Goal: Information Seeking & Learning: Learn about a topic

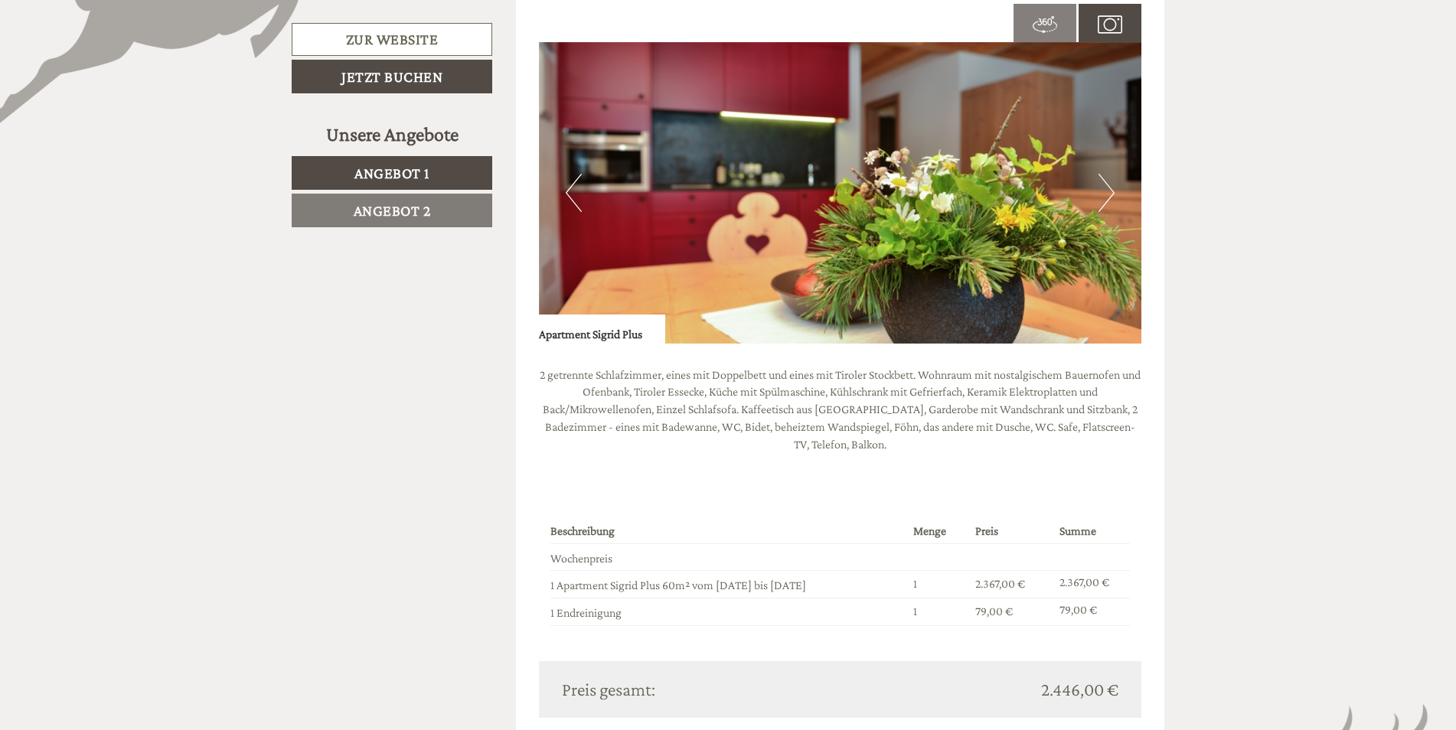
scroll to position [1225, 0]
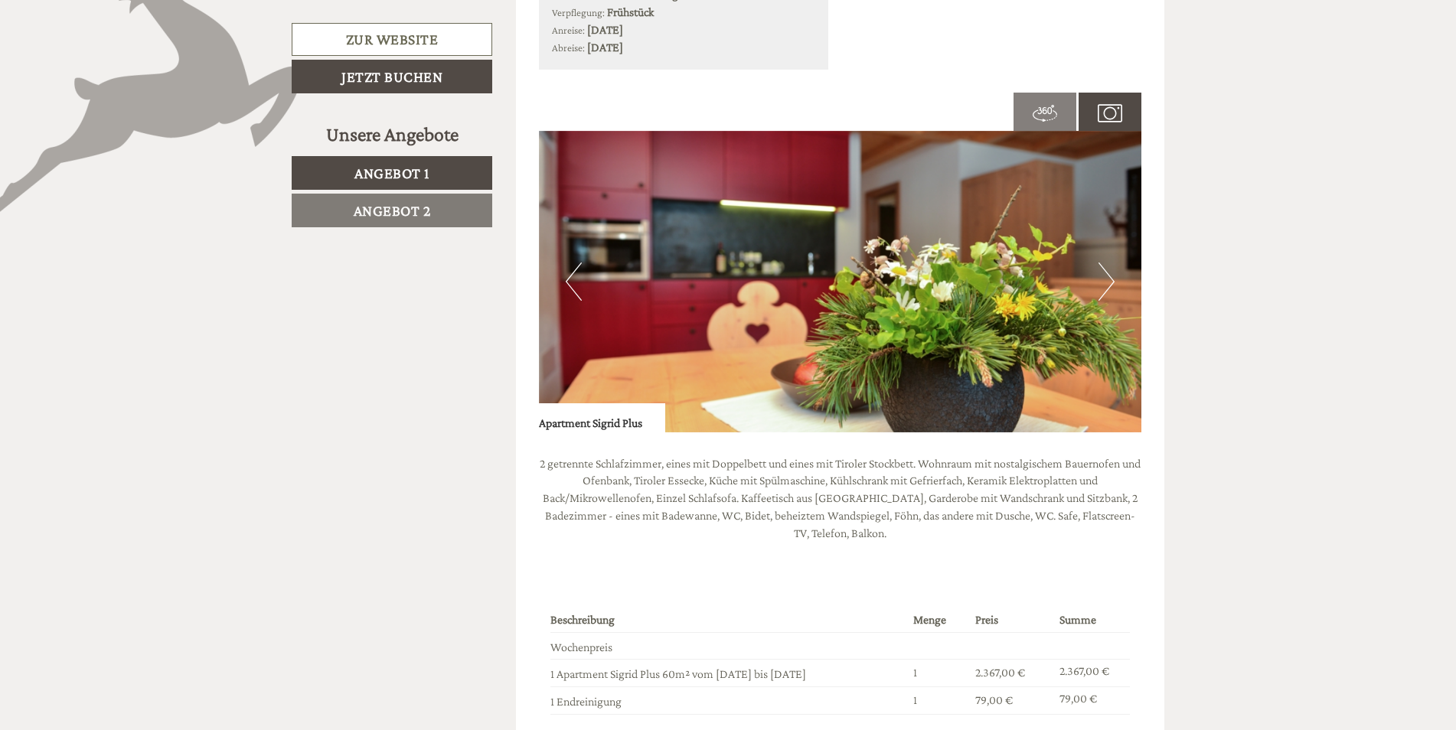
click at [1104, 275] on button "Next" at bounding box center [1106, 282] width 16 height 38
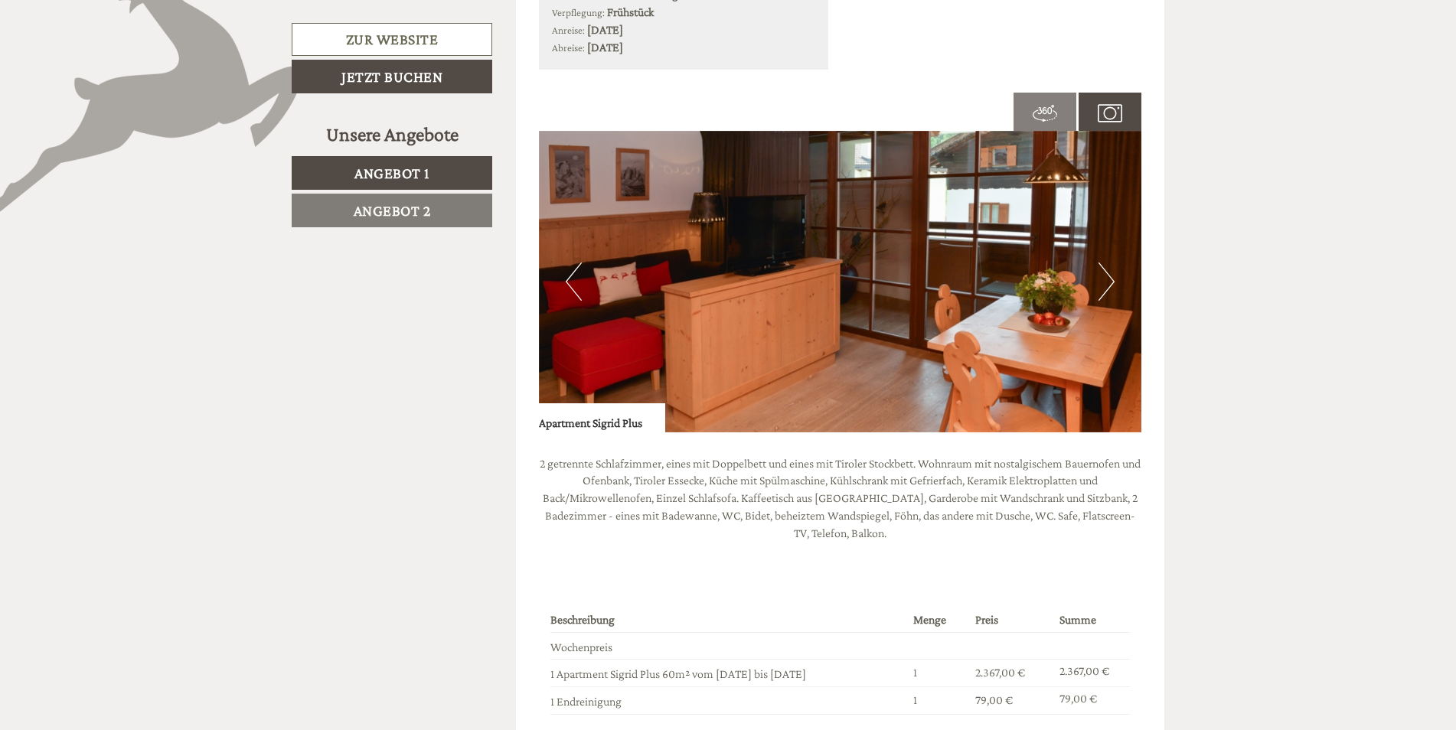
click at [1104, 273] on button "Next" at bounding box center [1106, 282] width 16 height 38
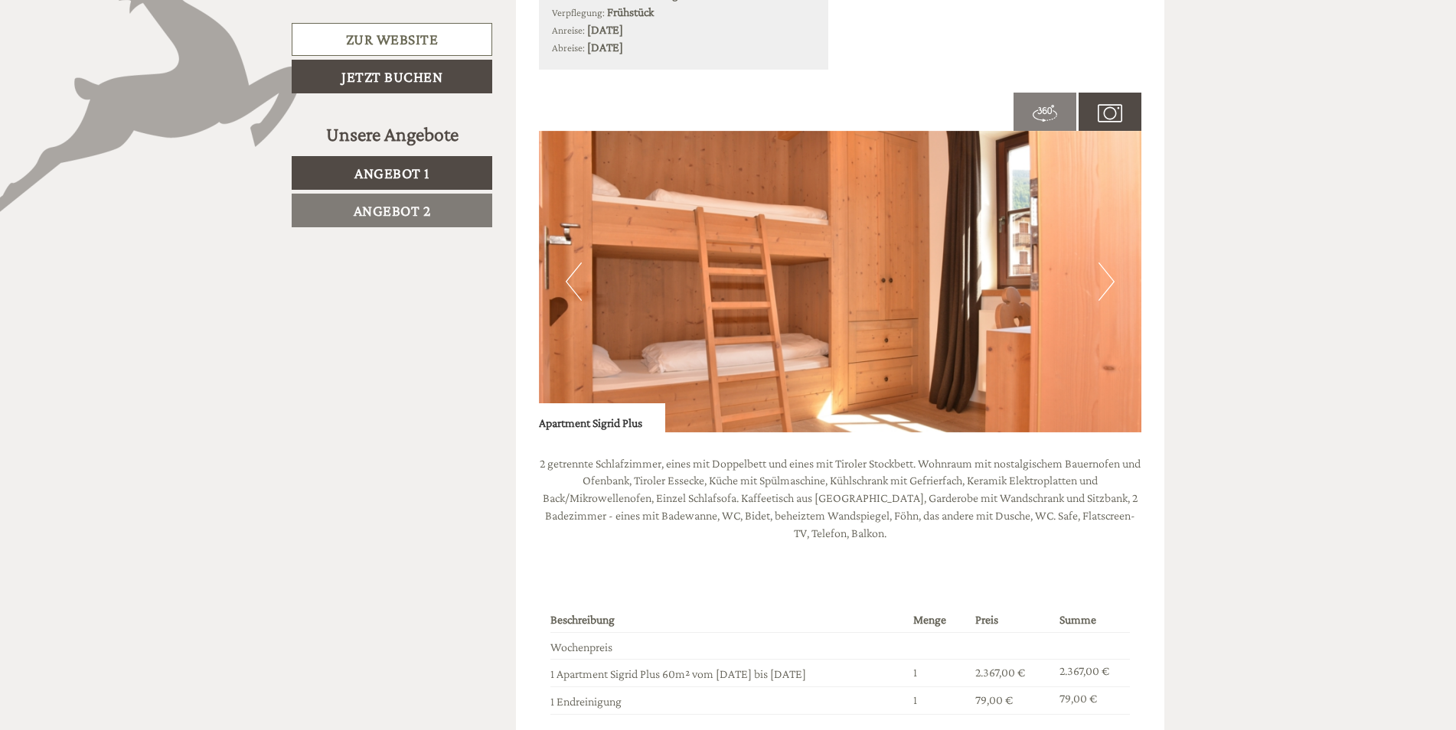
click at [1107, 273] on button "Next" at bounding box center [1106, 282] width 16 height 38
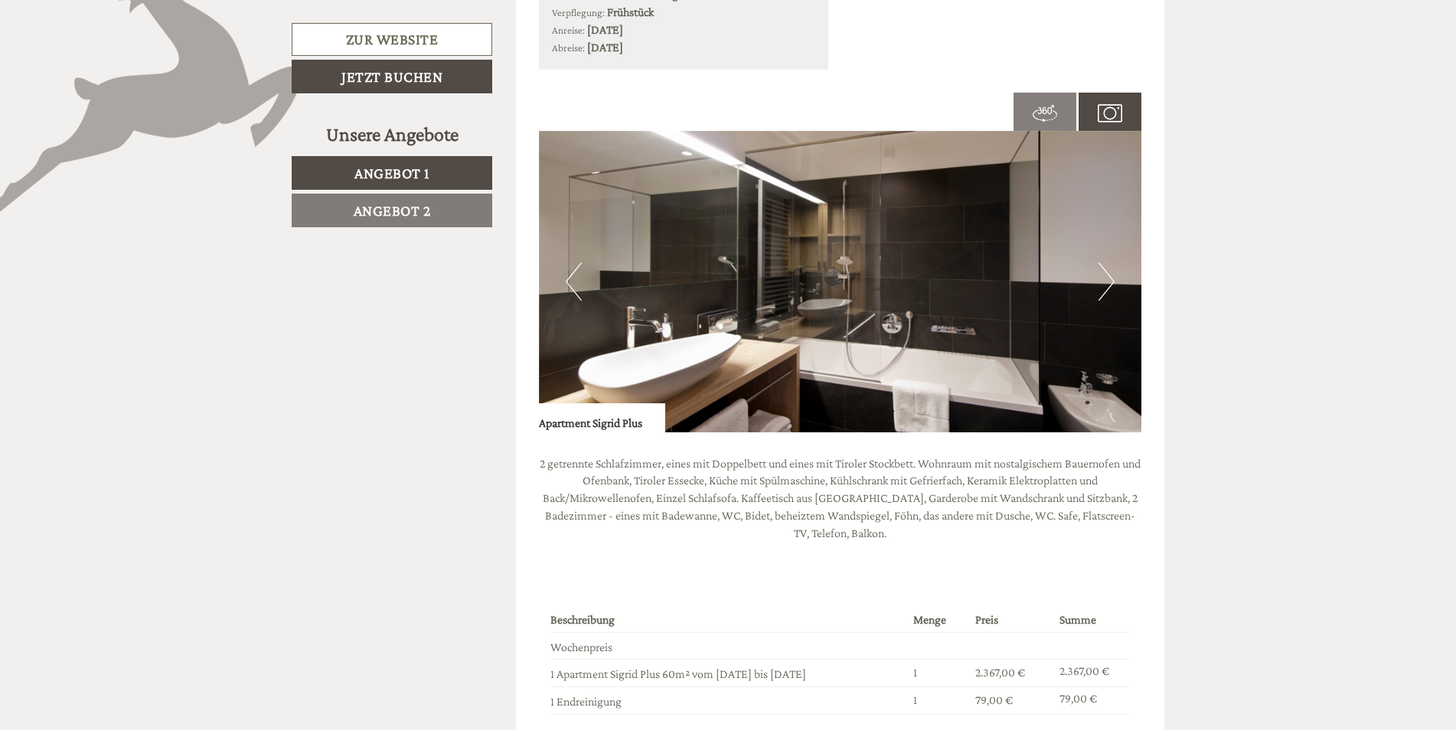
click at [1111, 284] on button "Next" at bounding box center [1106, 282] width 16 height 38
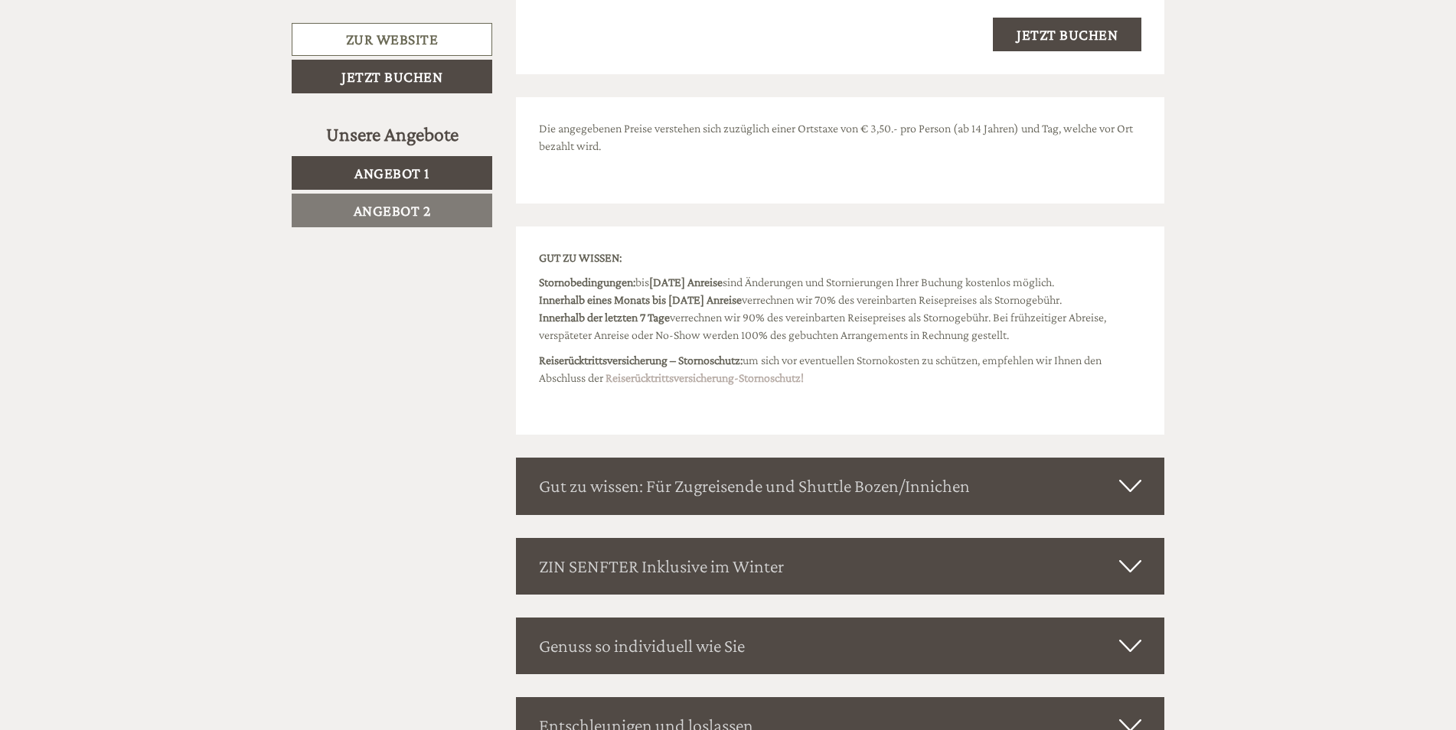
scroll to position [3291, 0]
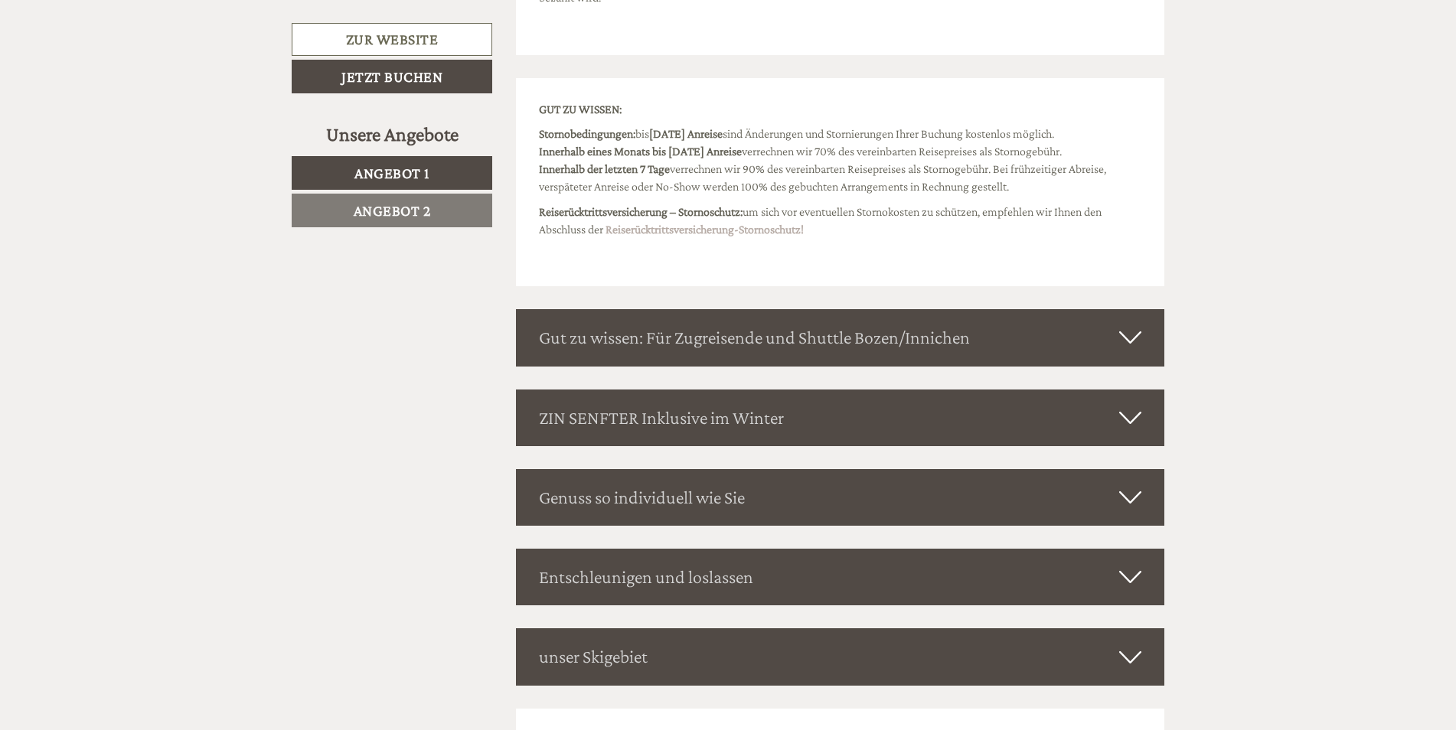
click at [1138, 431] on icon at bounding box center [1130, 418] width 22 height 26
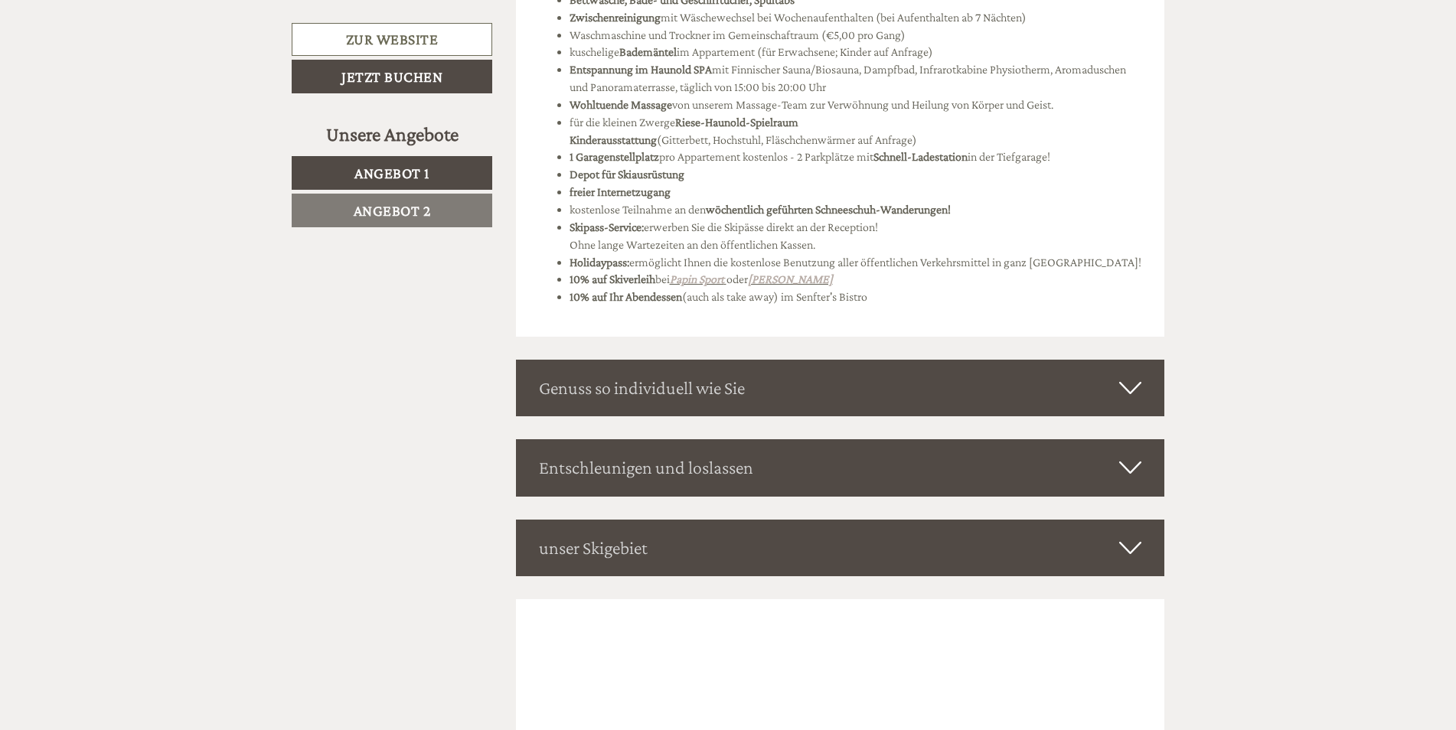
scroll to position [3903, 0]
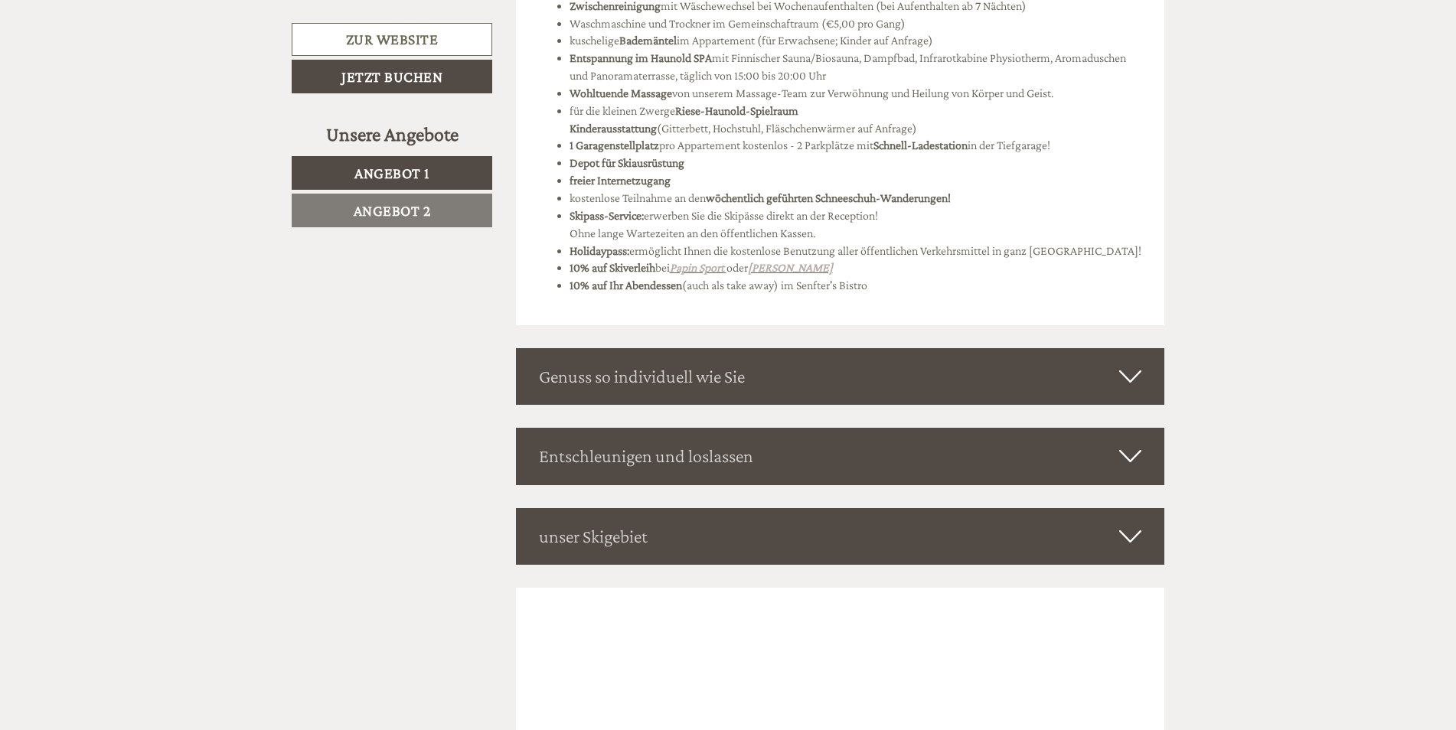
click at [546, 392] on div "Genuss so individuell wie Sie" at bounding box center [840, 376] width 649 height 57
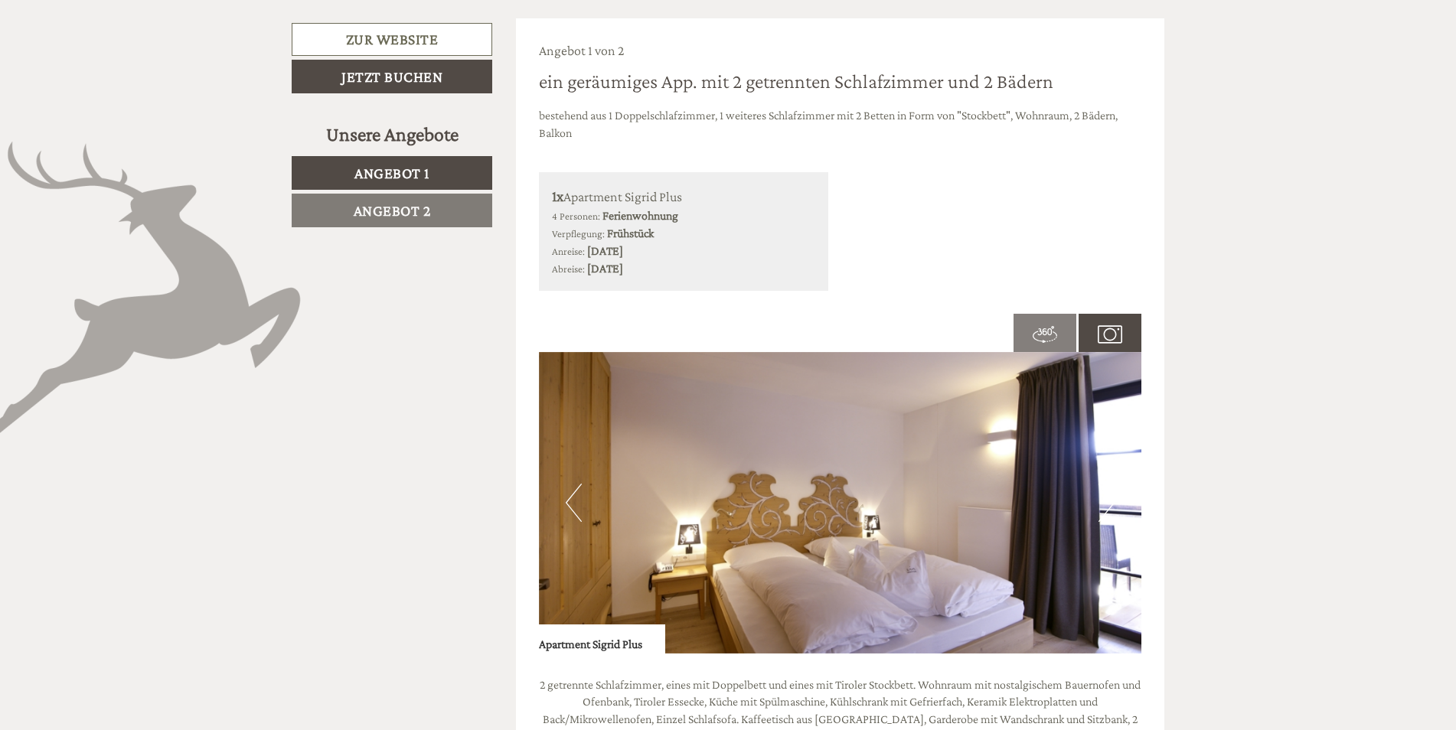
scroll to position [1072, 0]
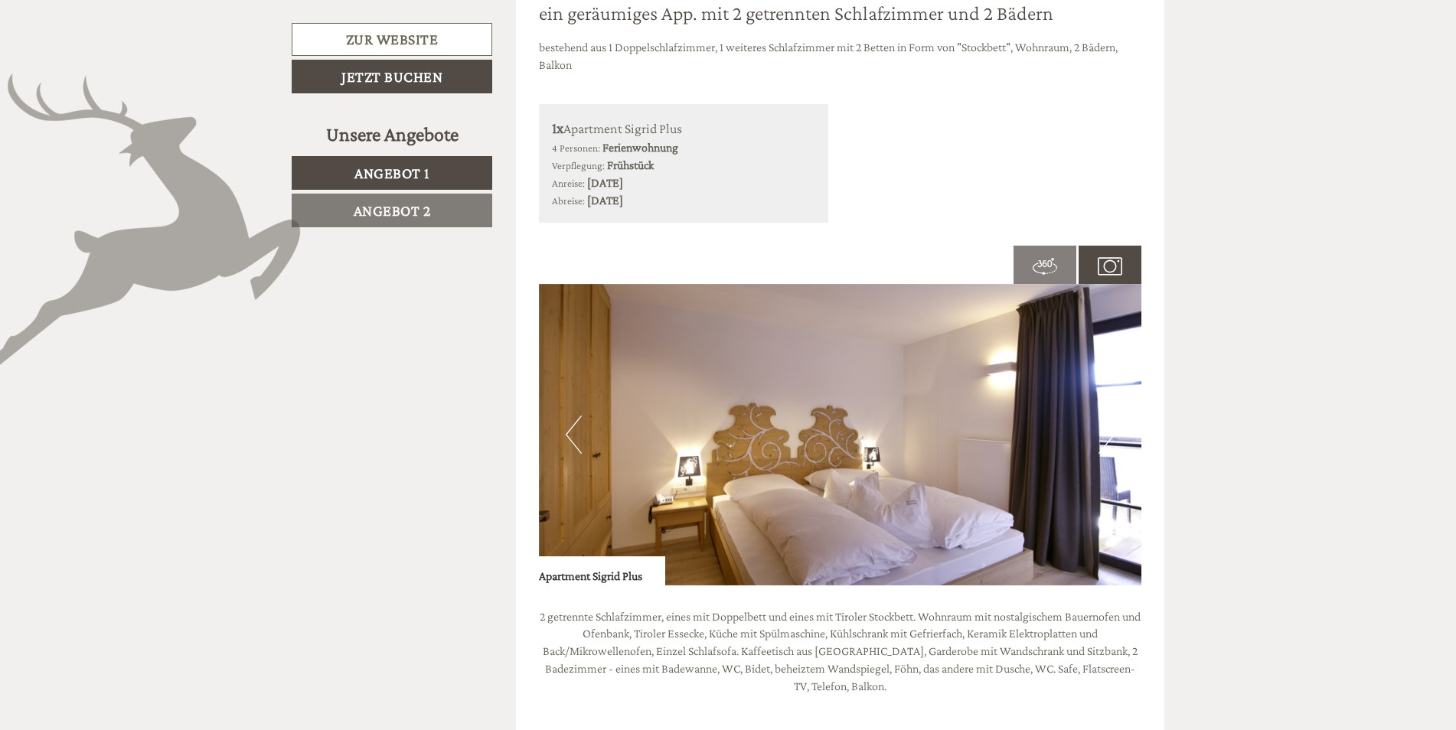
click at [568, 436] on button "Previous" at bounding box center [574, 435] width 16 height 38
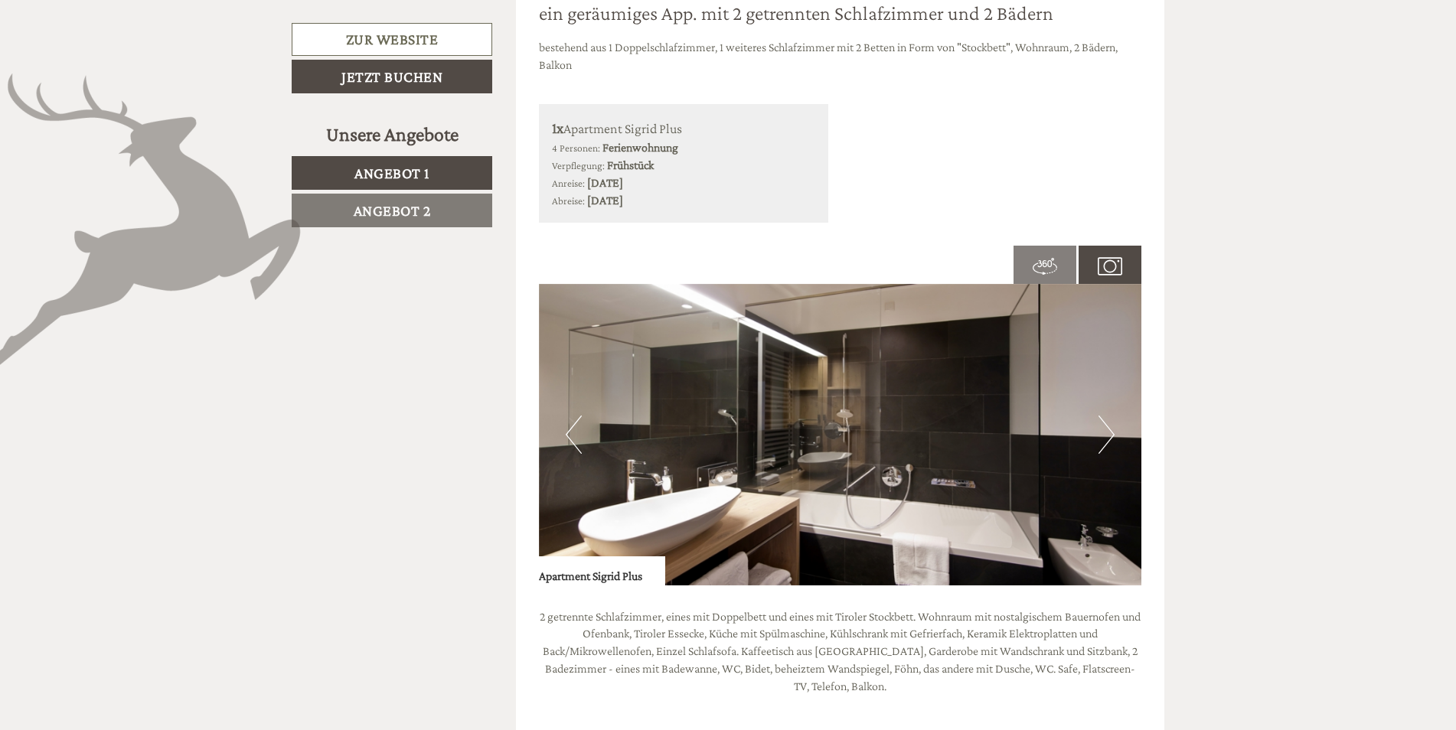
click at [568, 436] on button "Previous" at bounding box center [574, 435] width 16 height 38
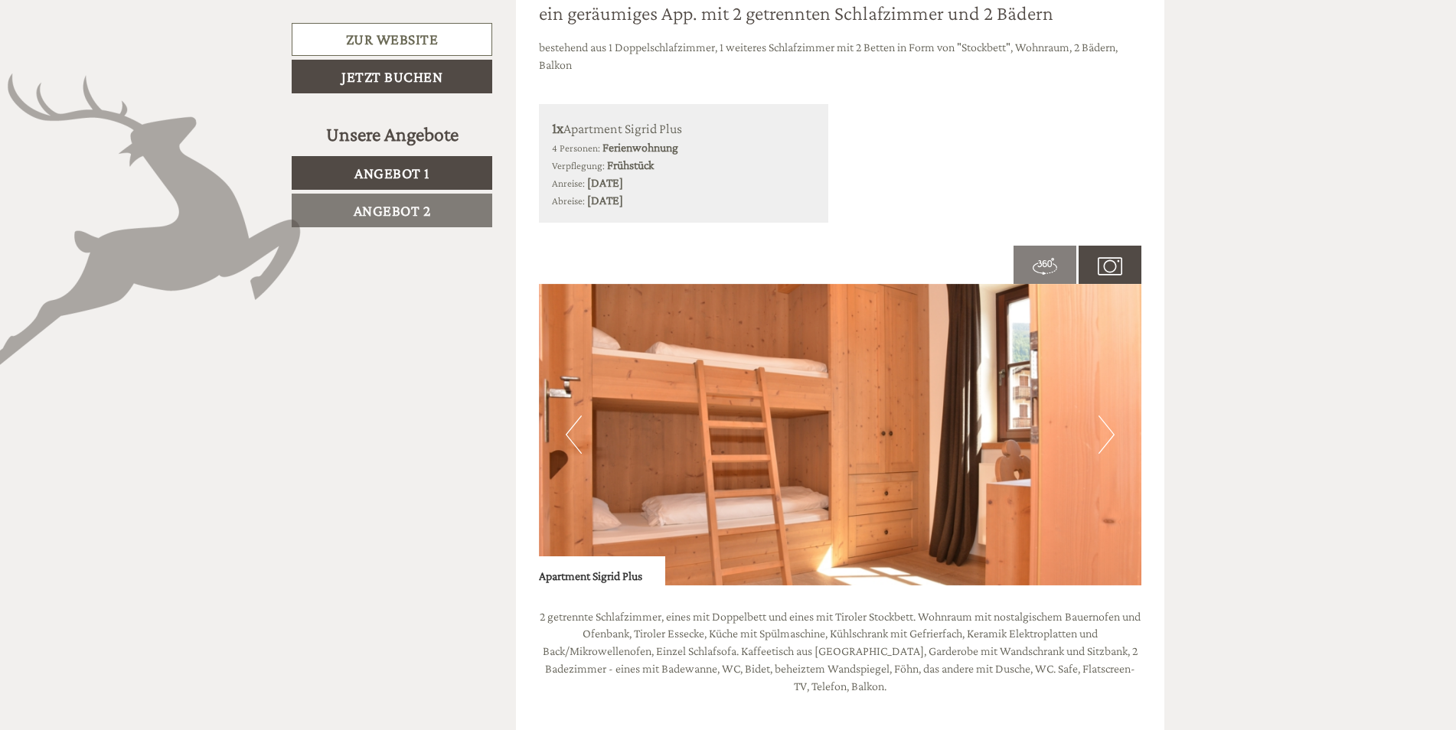
click at [568, 436] on button "Previous" at bounding box center [574, 435] width 16 height 38
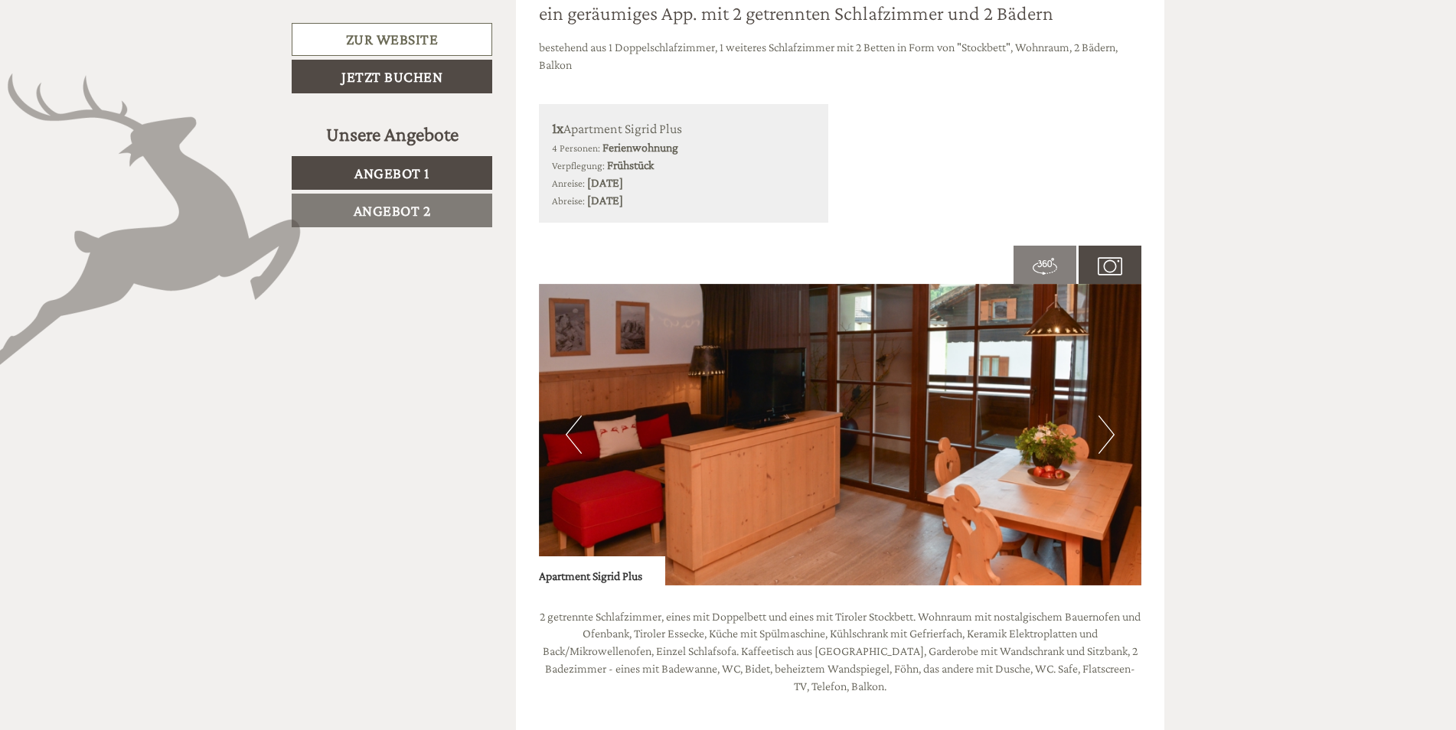
click at [568, 435] on button "Previous" at bounding box center [574, 435] width 16 height 38
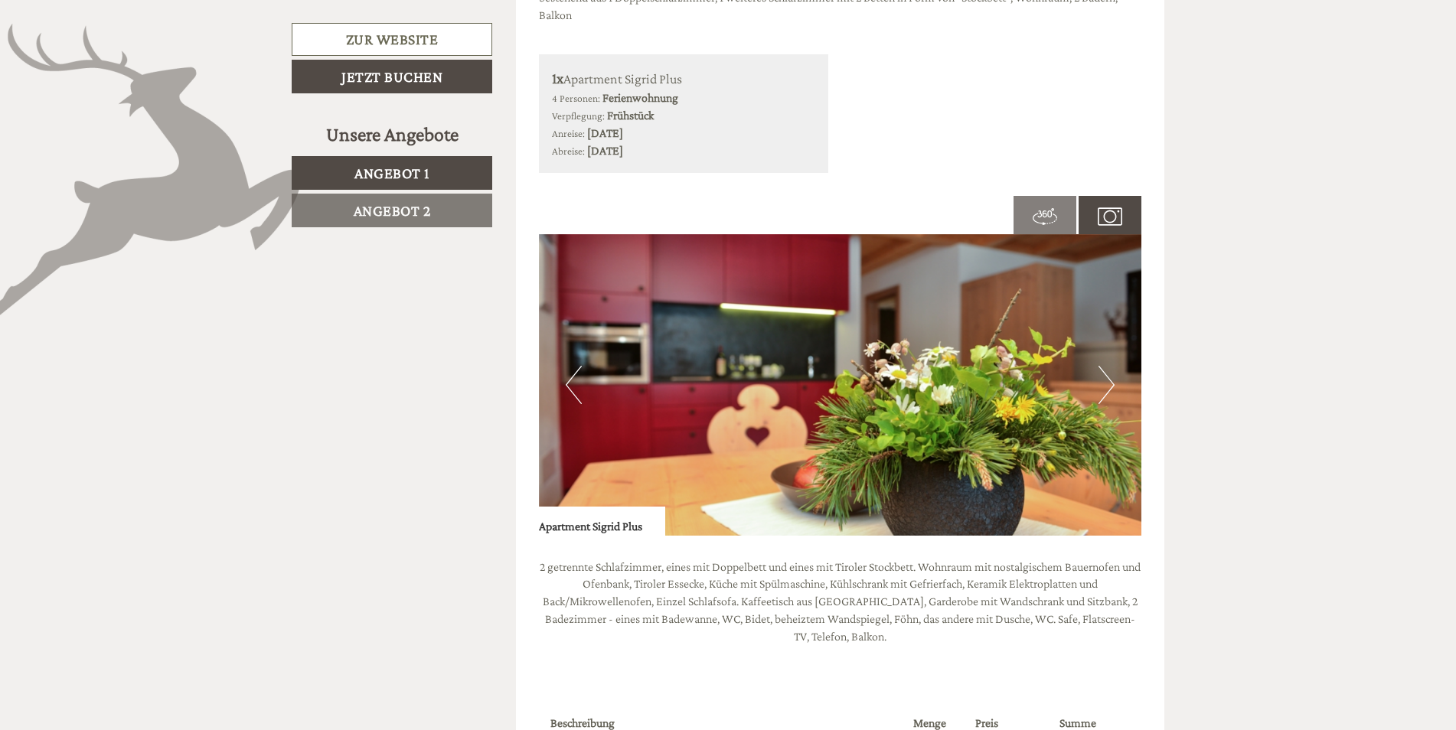
scroll to position [1148, 0]
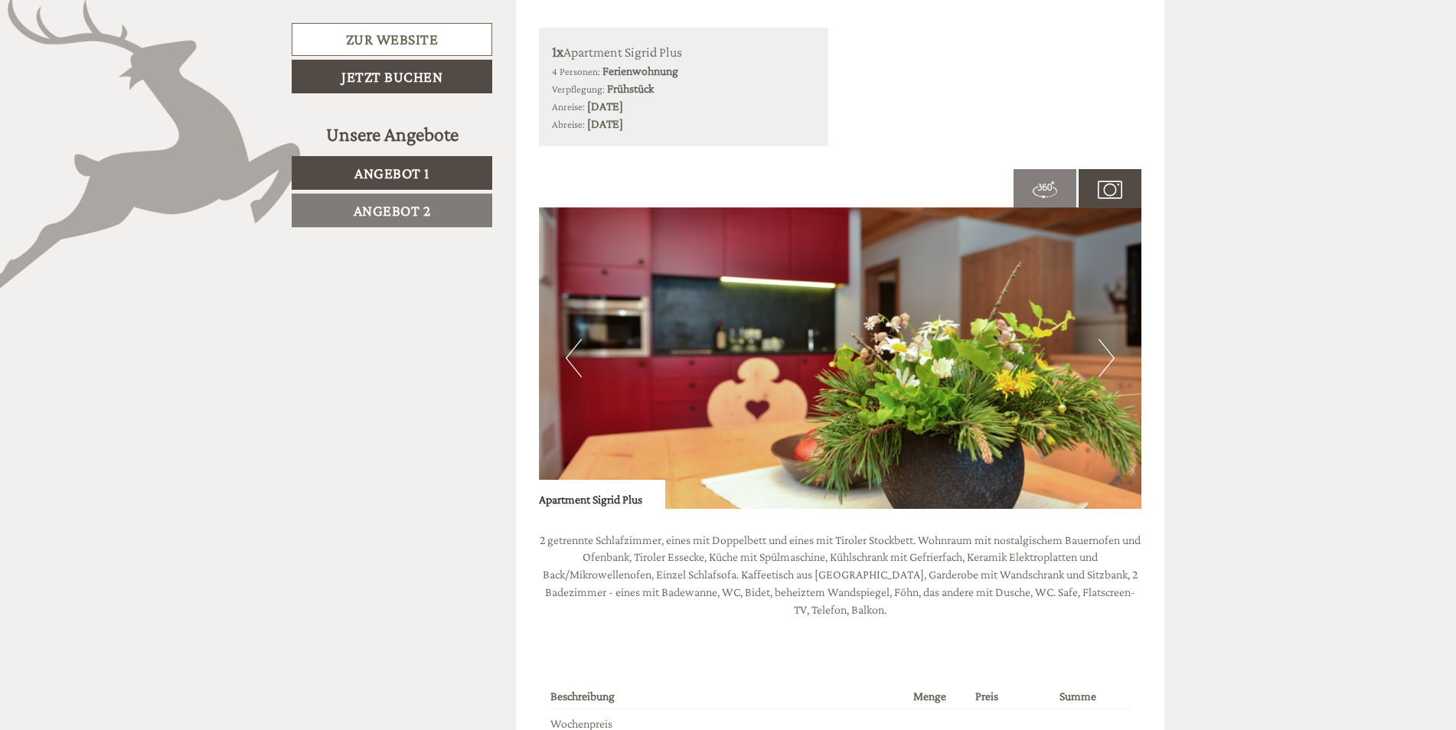
click at [580, 379] on img at bounding box center [840, 358] width 603 height 302
click at [578, 367] on button "Previous" at bounding box center [574, 358] width 16 height 38
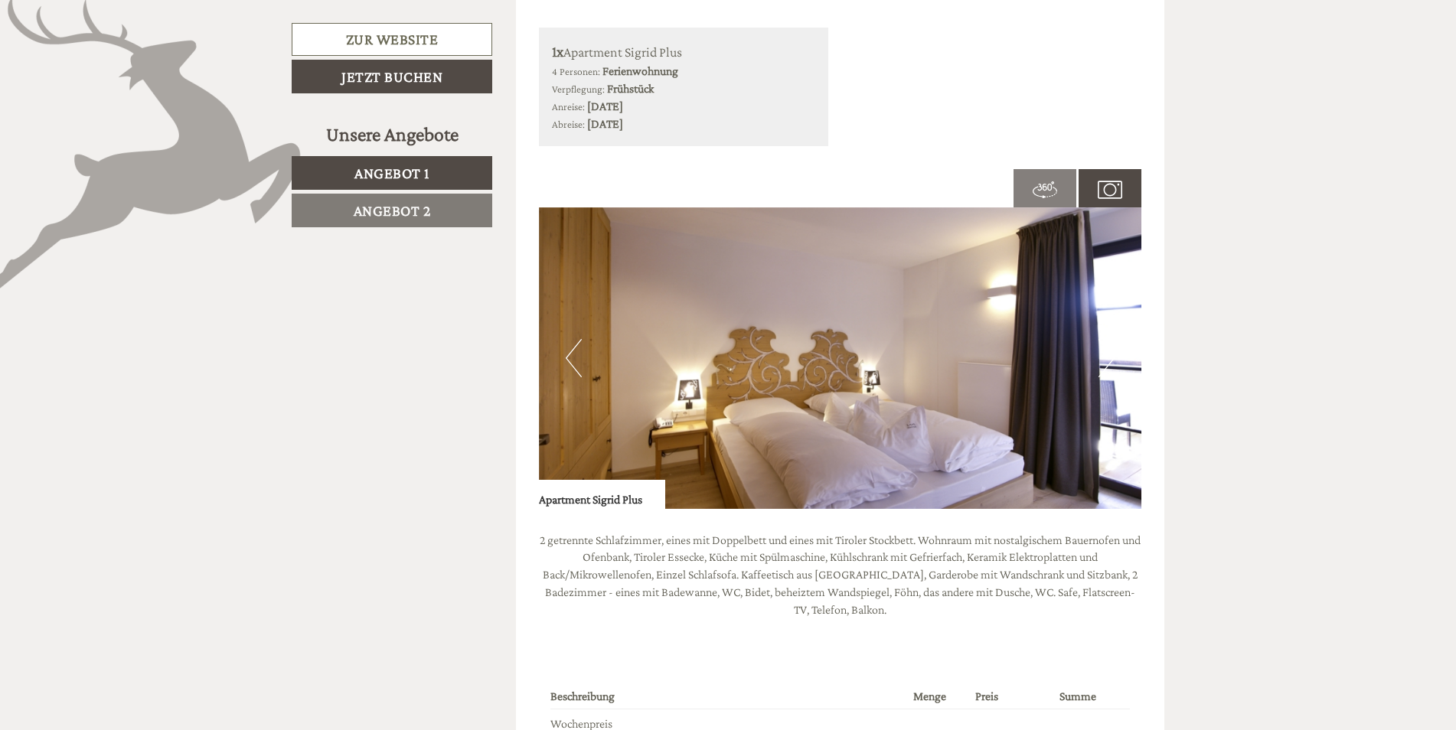
click at [1111, 374] on button "Next" at bounding box center [1106, 358] width 16 height 38
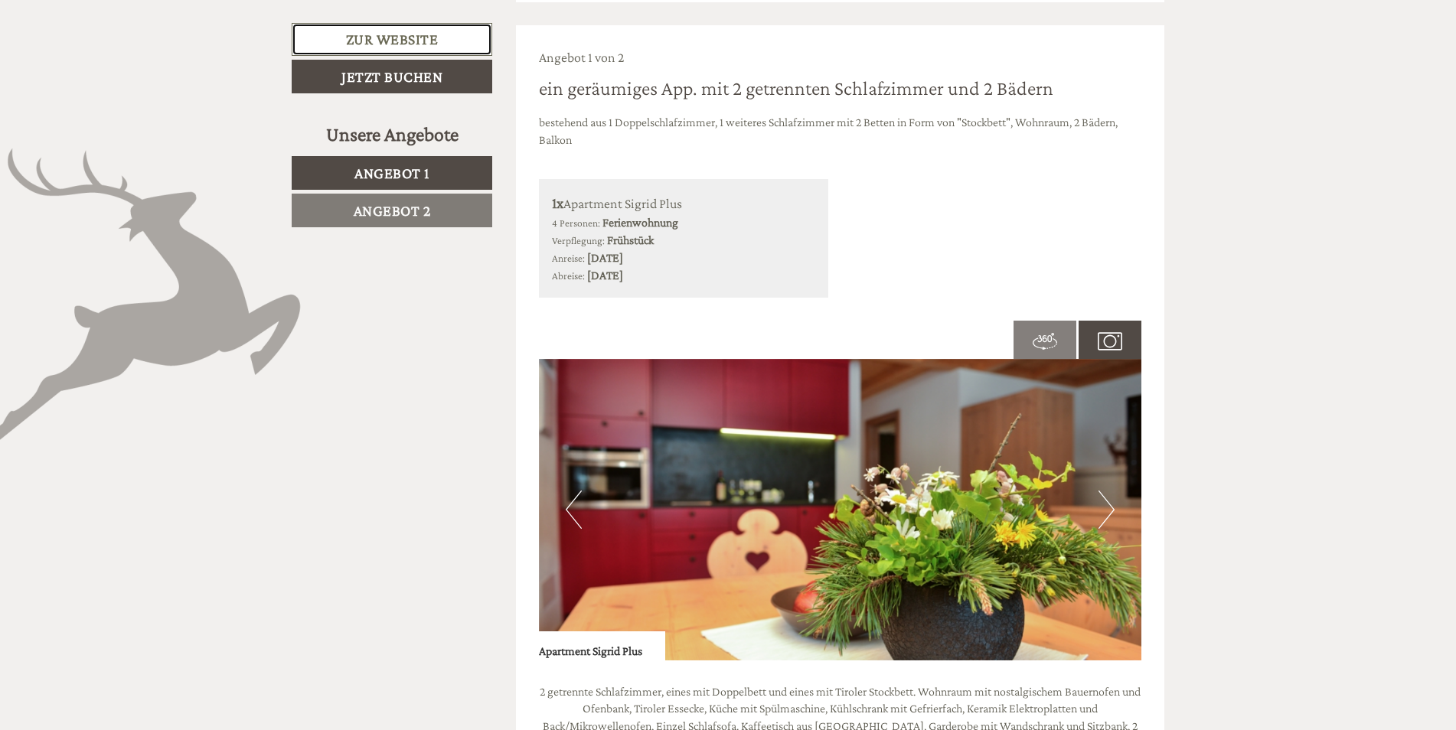
scroll to position [995, 0]
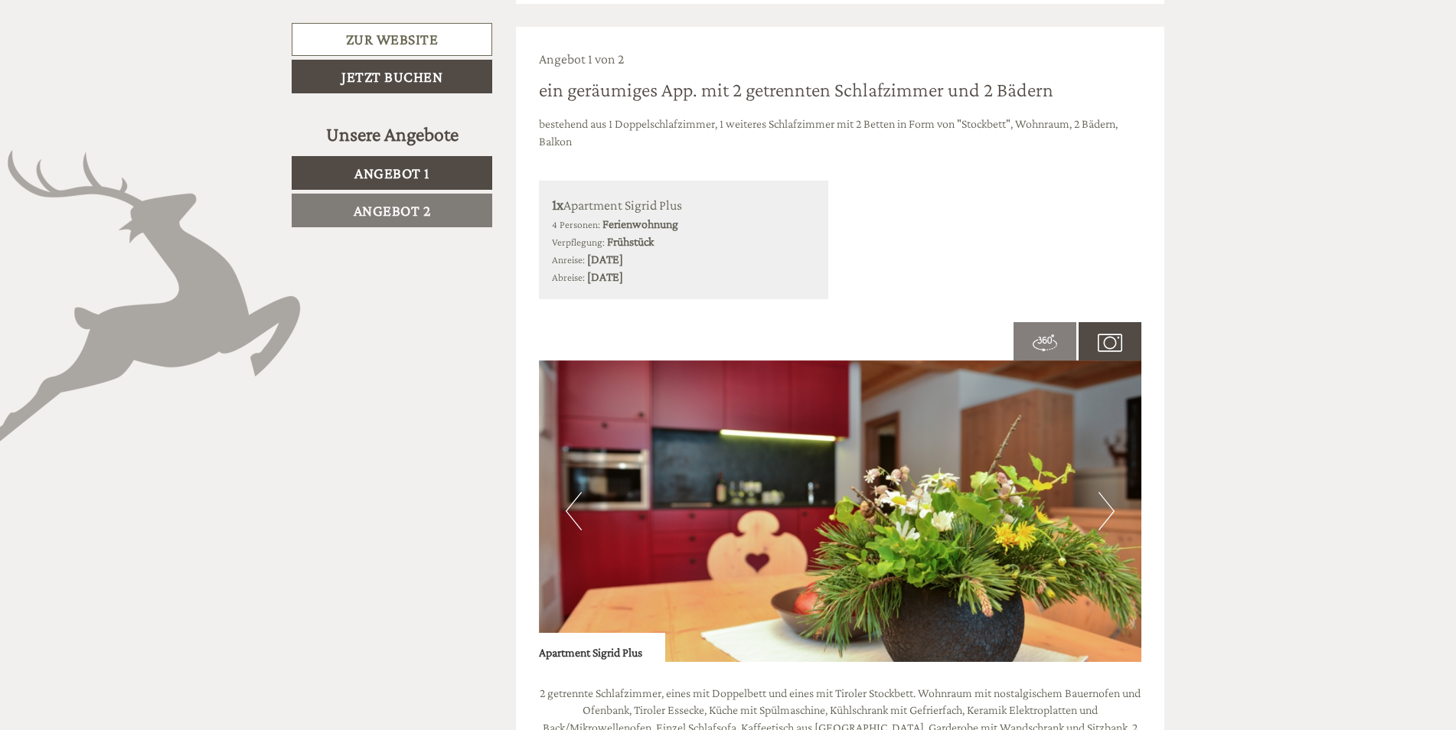
click at [618, 246] on b "Frühstück" at bounding box center [630, 241] width 47 height 13
drag, startPoint x: 618, startPoint y: 246, endPoint x: 701, endPoint y: 229, distance: 84.4
click at [701, 229] on div "4 Personen: Ferienwohnung Verpflegung: Frühstück" at bounding box center [684, 233] width 264 height 35
click at [556, 228] on small "4 Personen:" at bounding box center [576, 224] width 48 height 11
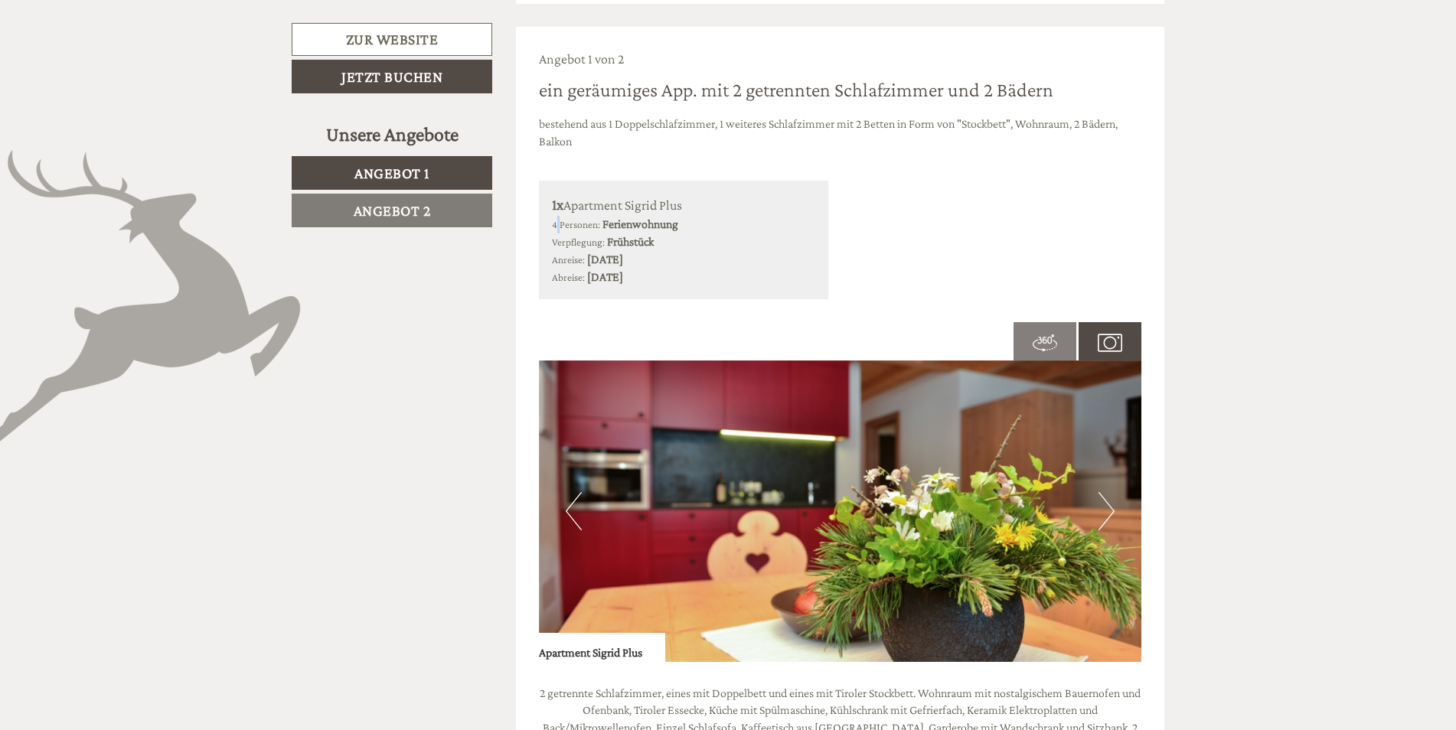
click at [556, 228] on small "4 Personen:" at bounding box center [576, 224] width 48 height 11
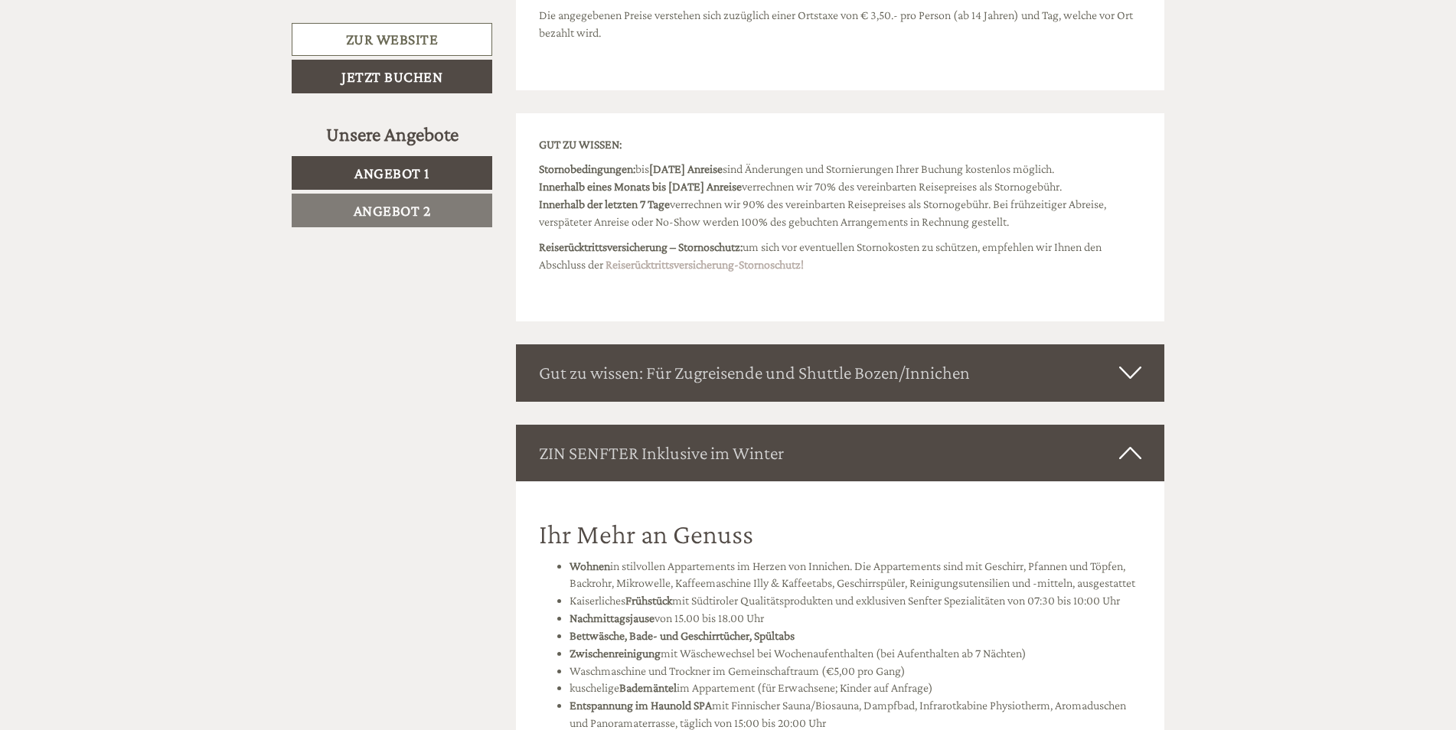
scroll to position [3291, 0]
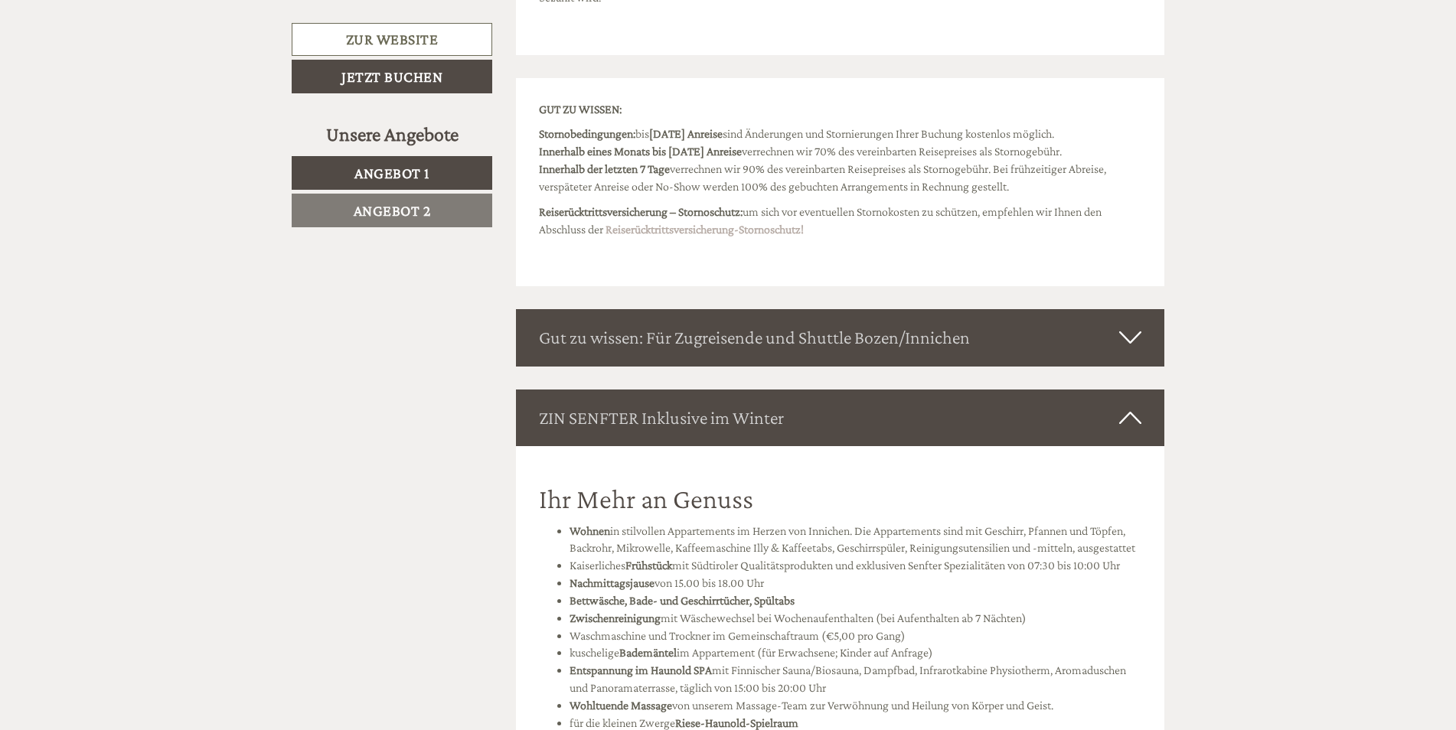
click at [597, 365] on div "Gut zu wissen: Für Zugreisende und Shuttle Bozen/Innichen" at bounding box center [840, 337] width 649 height 57
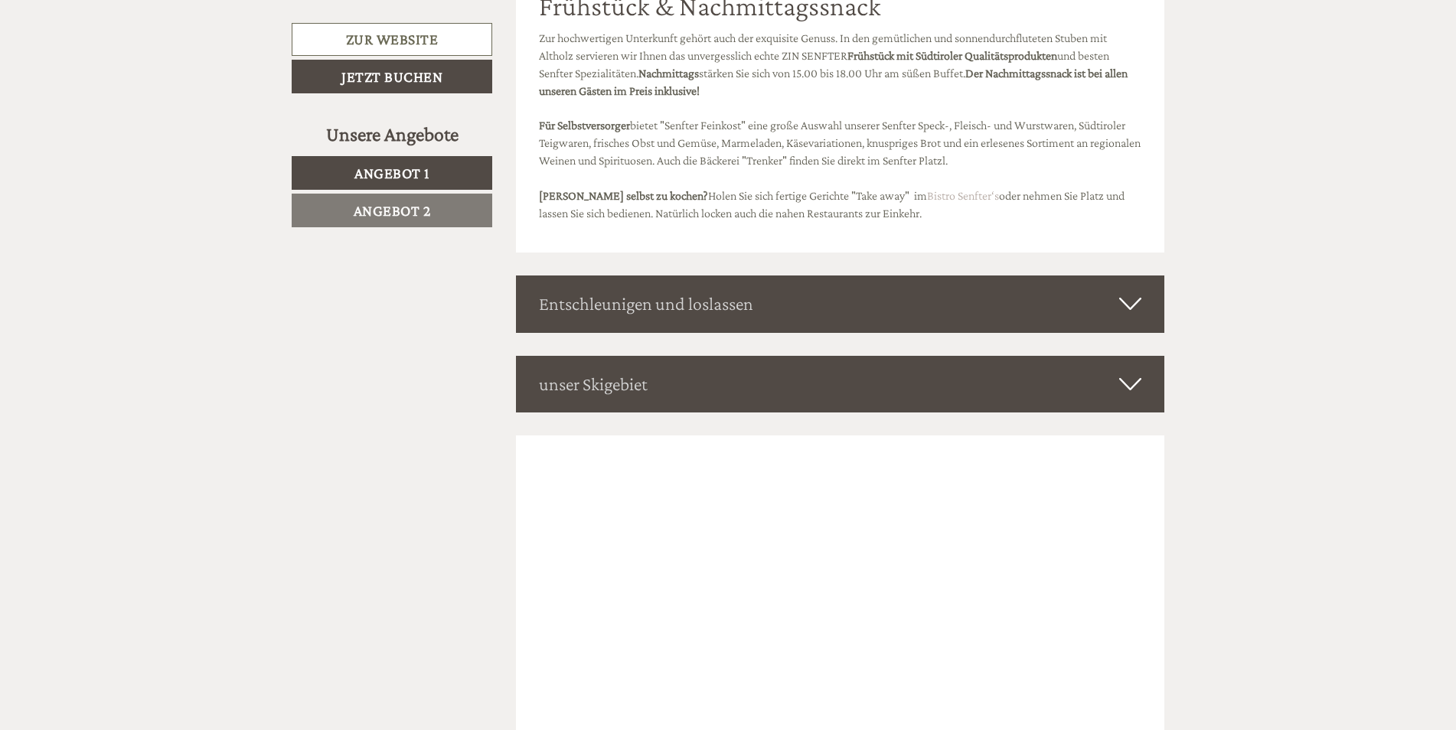
scroll to position [5358, 0]
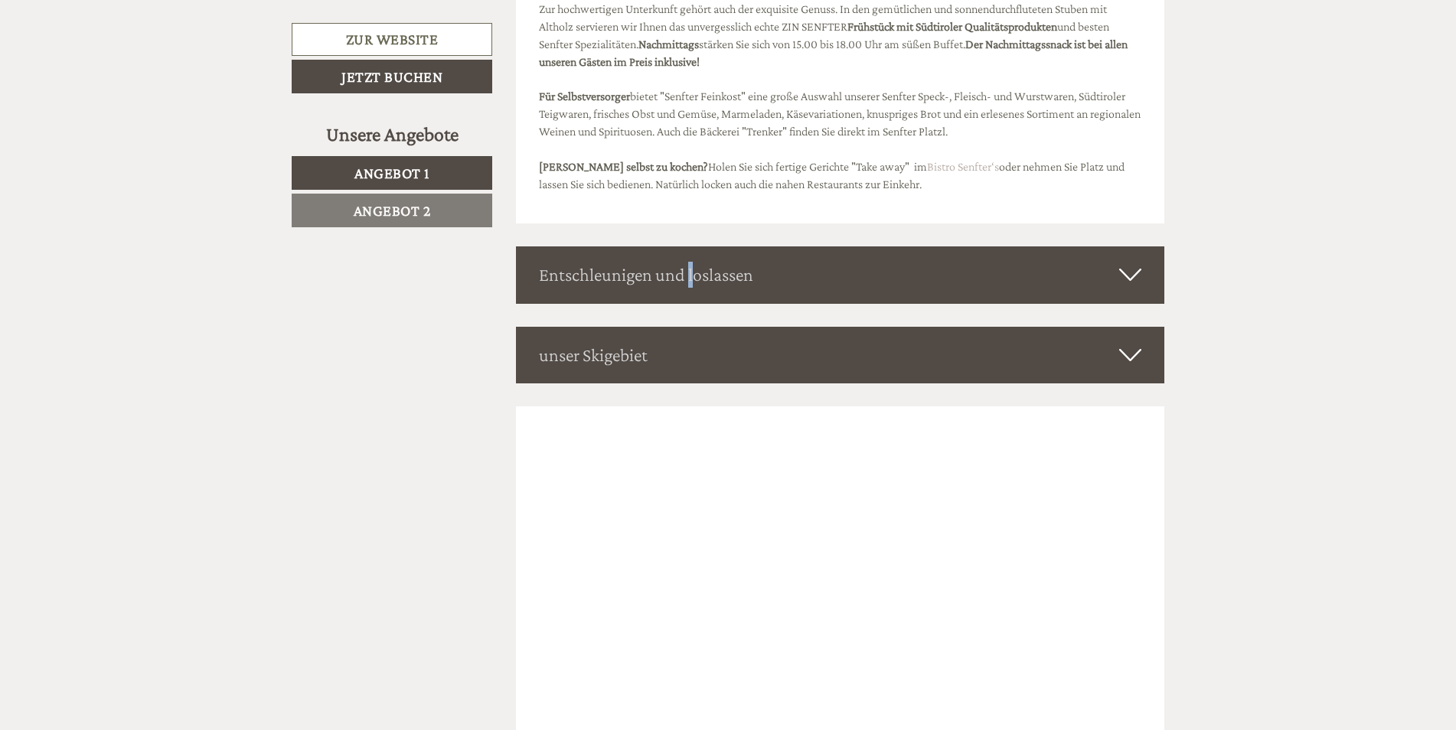
click at [592, 303] on div "Entschleunigen und loslassen" at bounding box center [840, 274] width 649 height 57
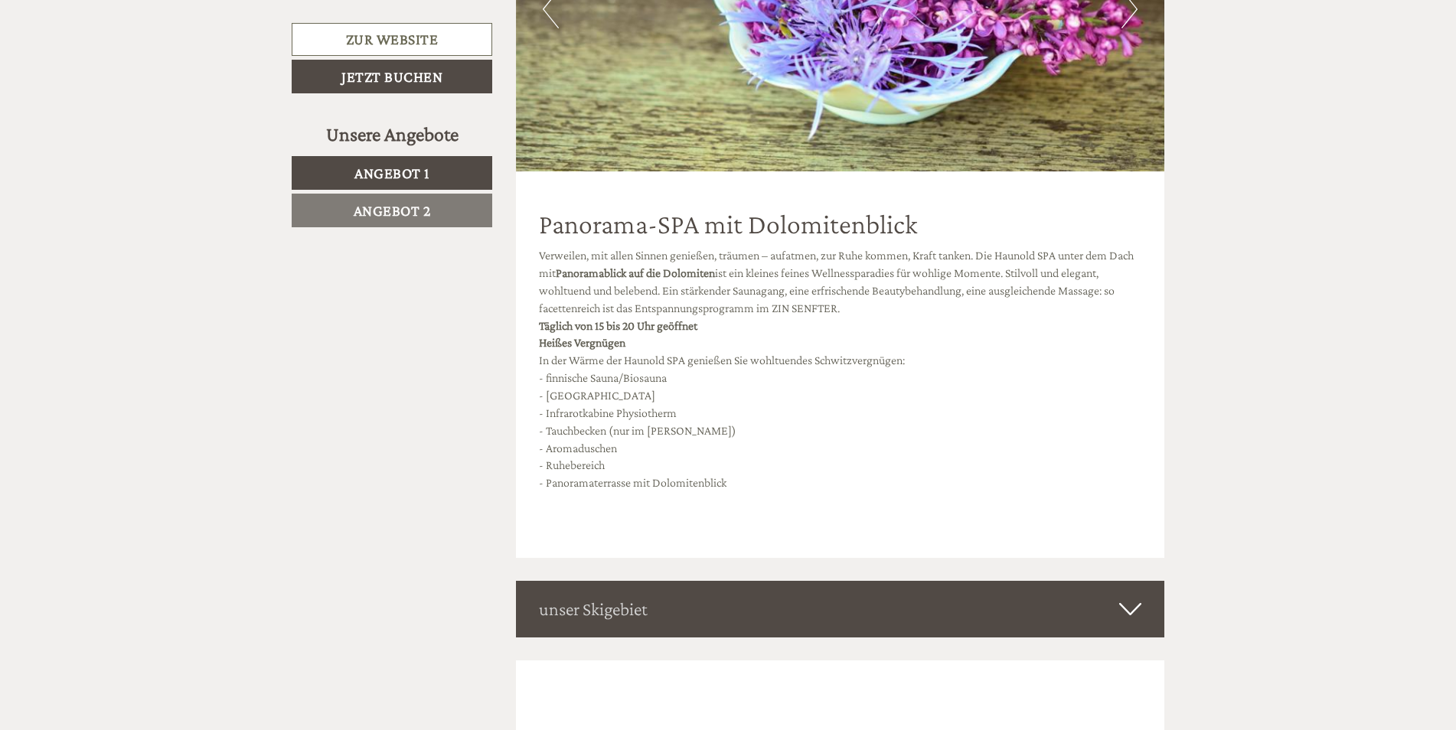
scroll to position [5970, 0]
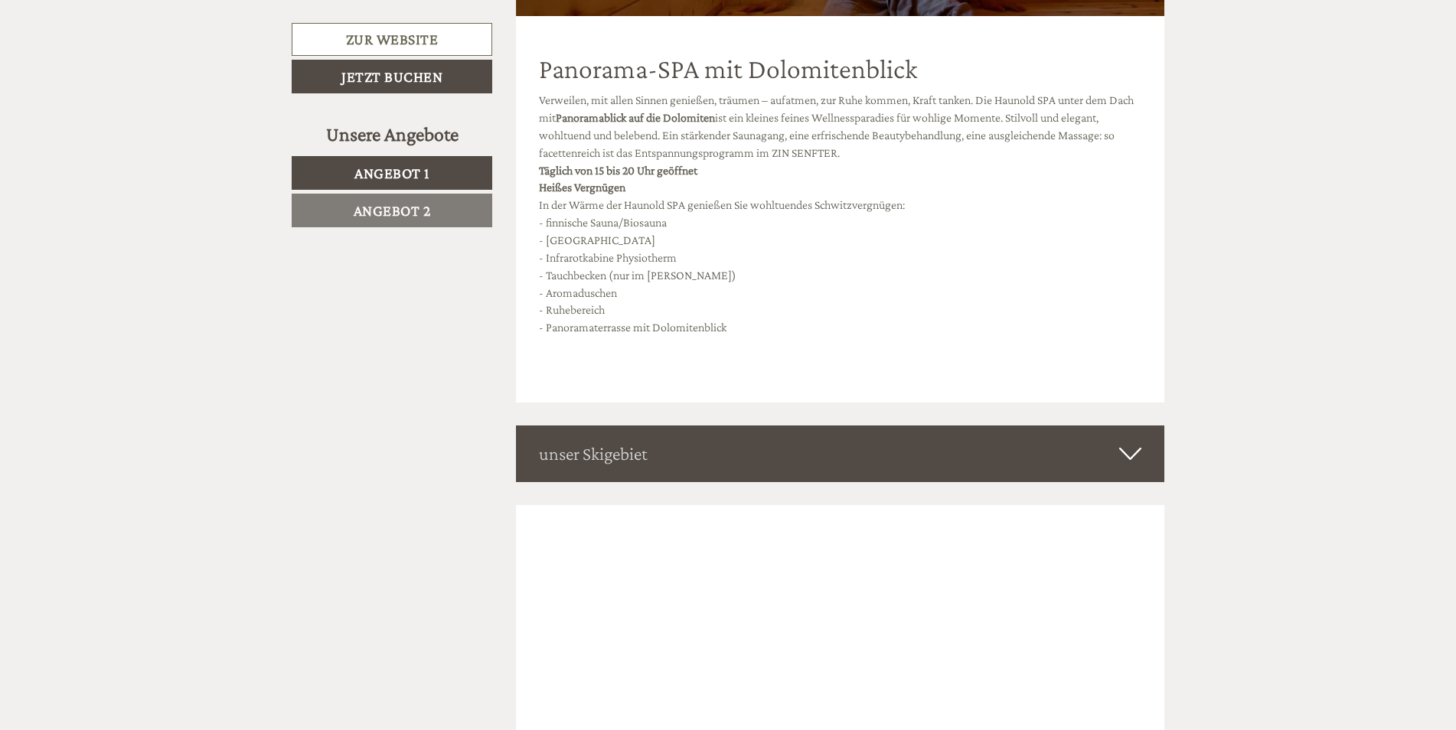
click at [606, 469] on div "unser Skigebiet" at bounding box center [840, 454] width 649 height 57
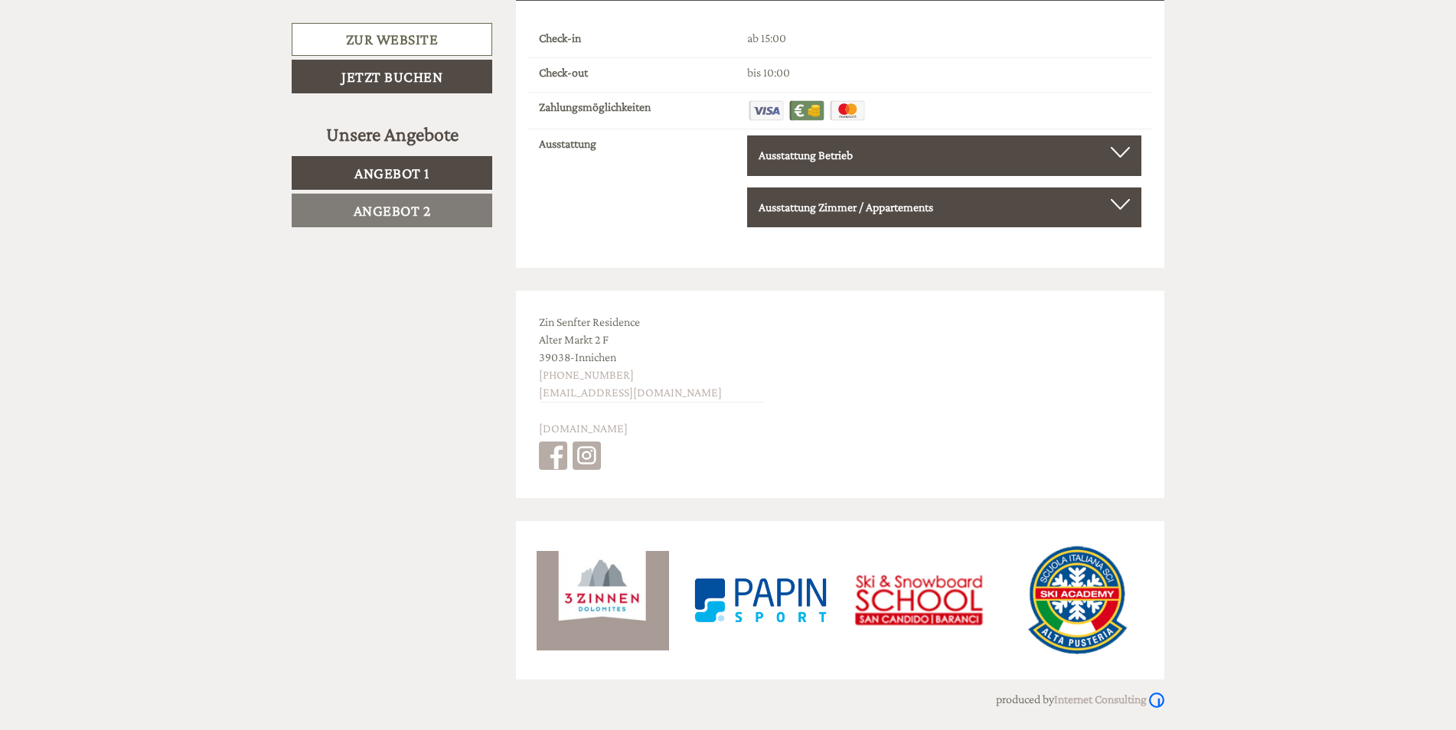
scroll to position [8199, 0]
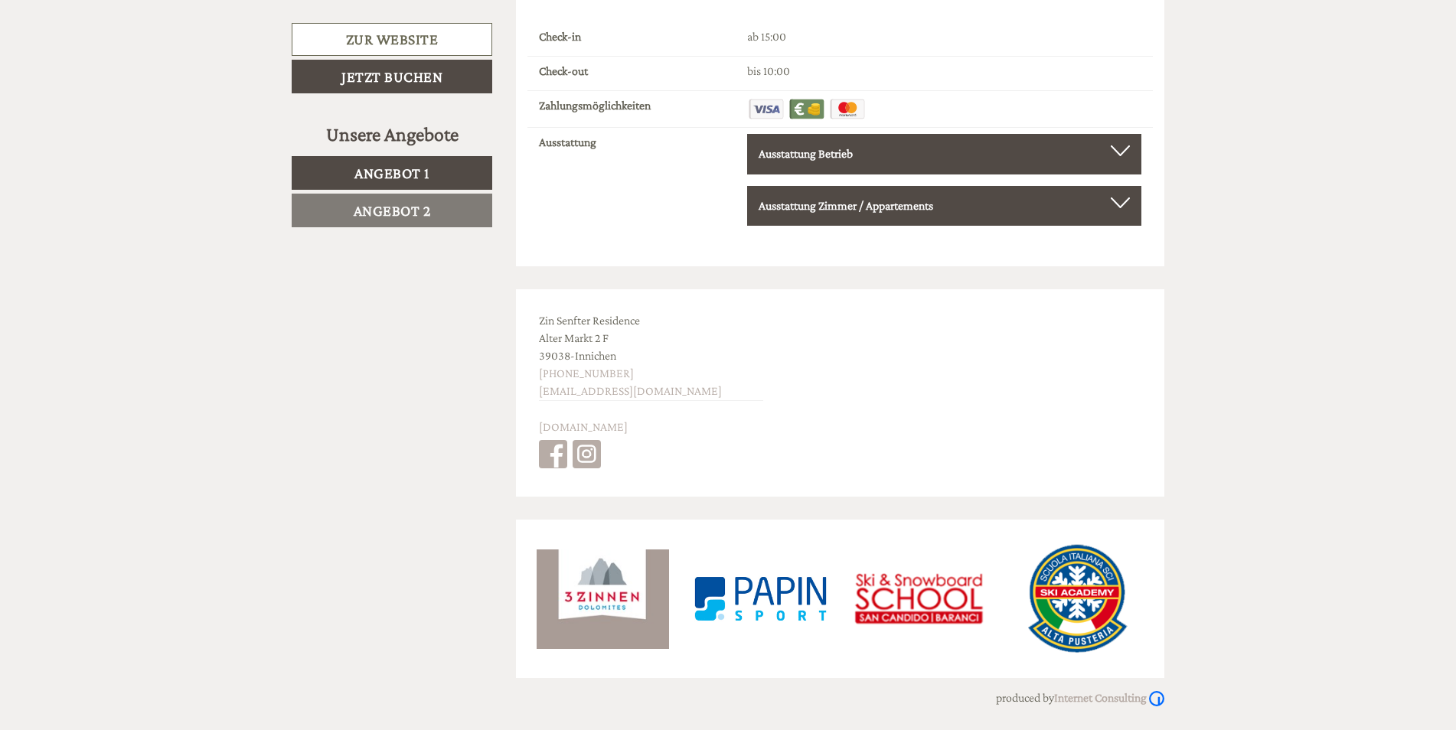
click at [826, 155] on b "Ausstattung Betrieb" at bounding box center [806, 153] width 94 height 13
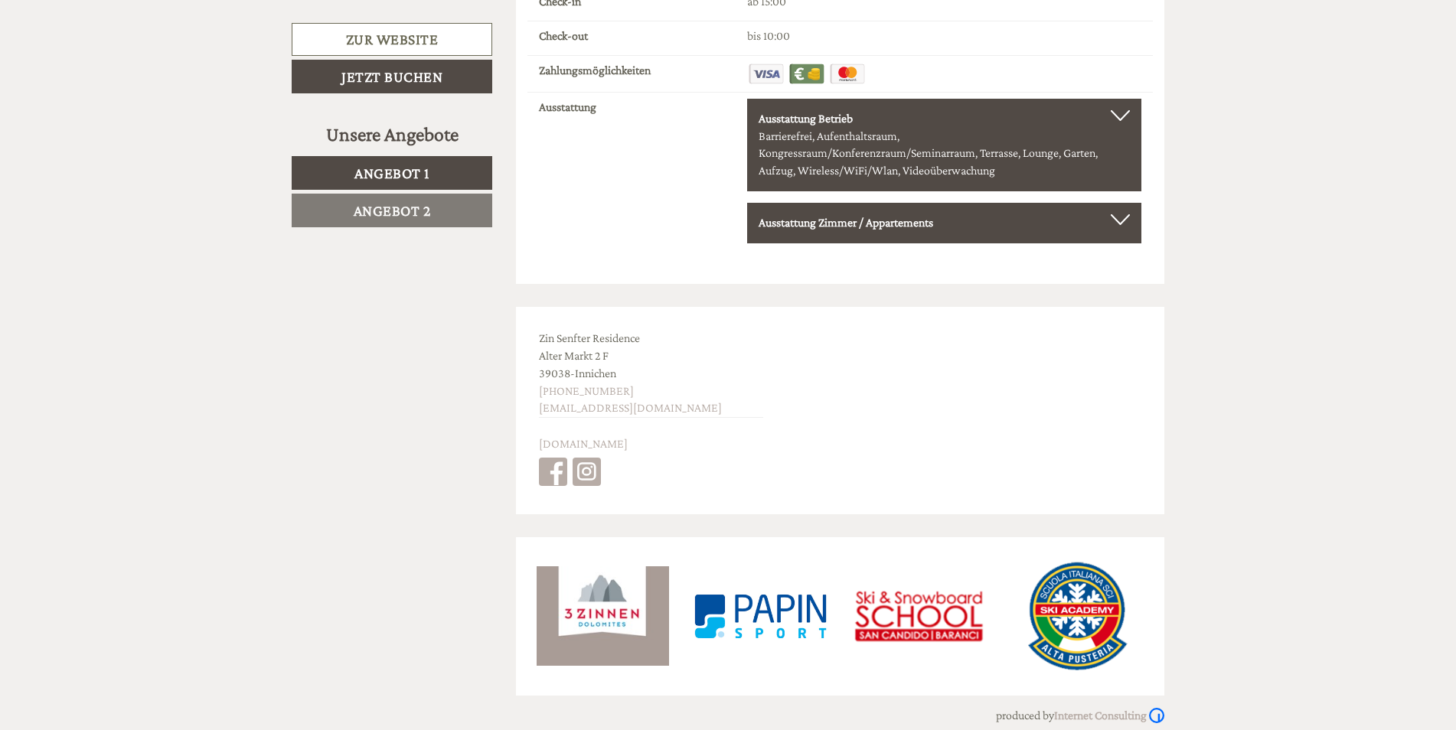
click at [807, 229] on b "Ausstattung Zimmer / Appartements" at bounding box center [846, 222] width 175 height 13
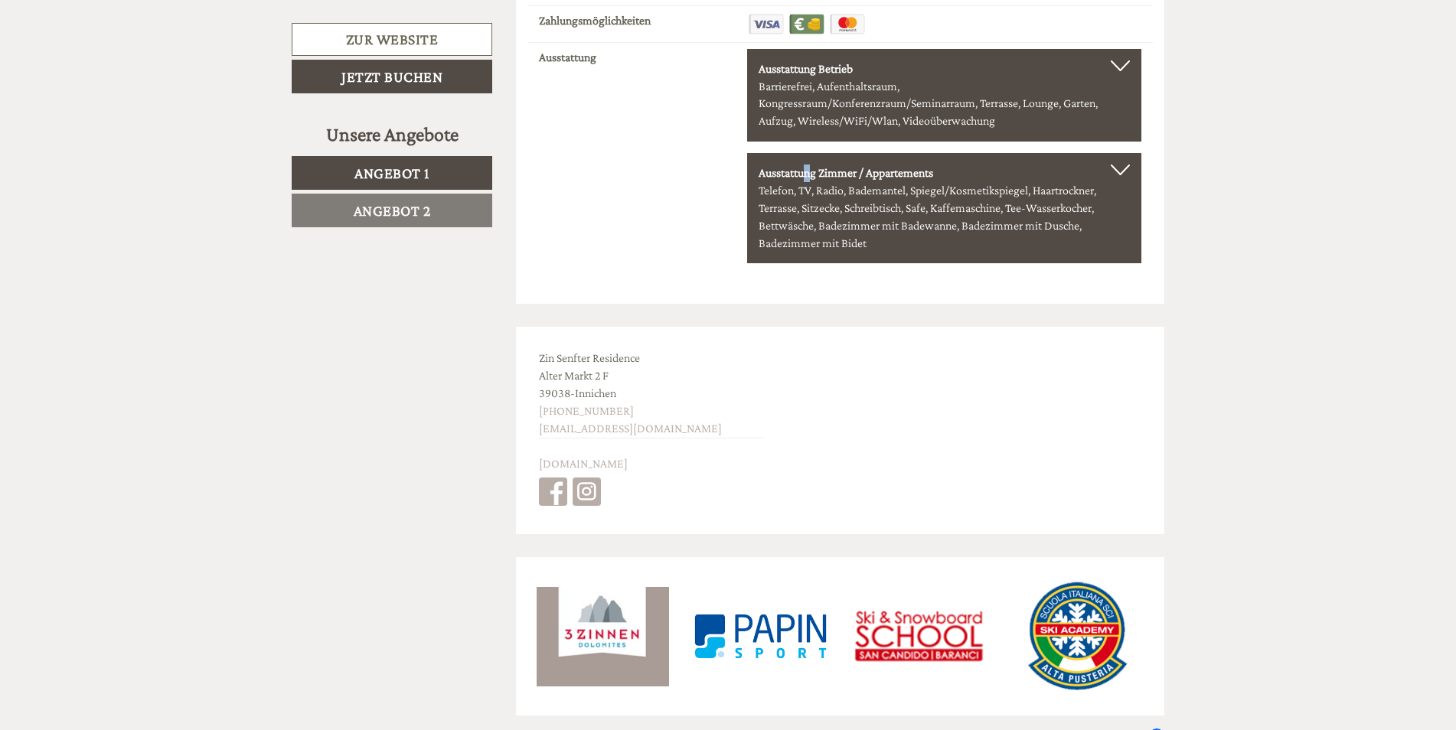
scroll to position [8245, 0]
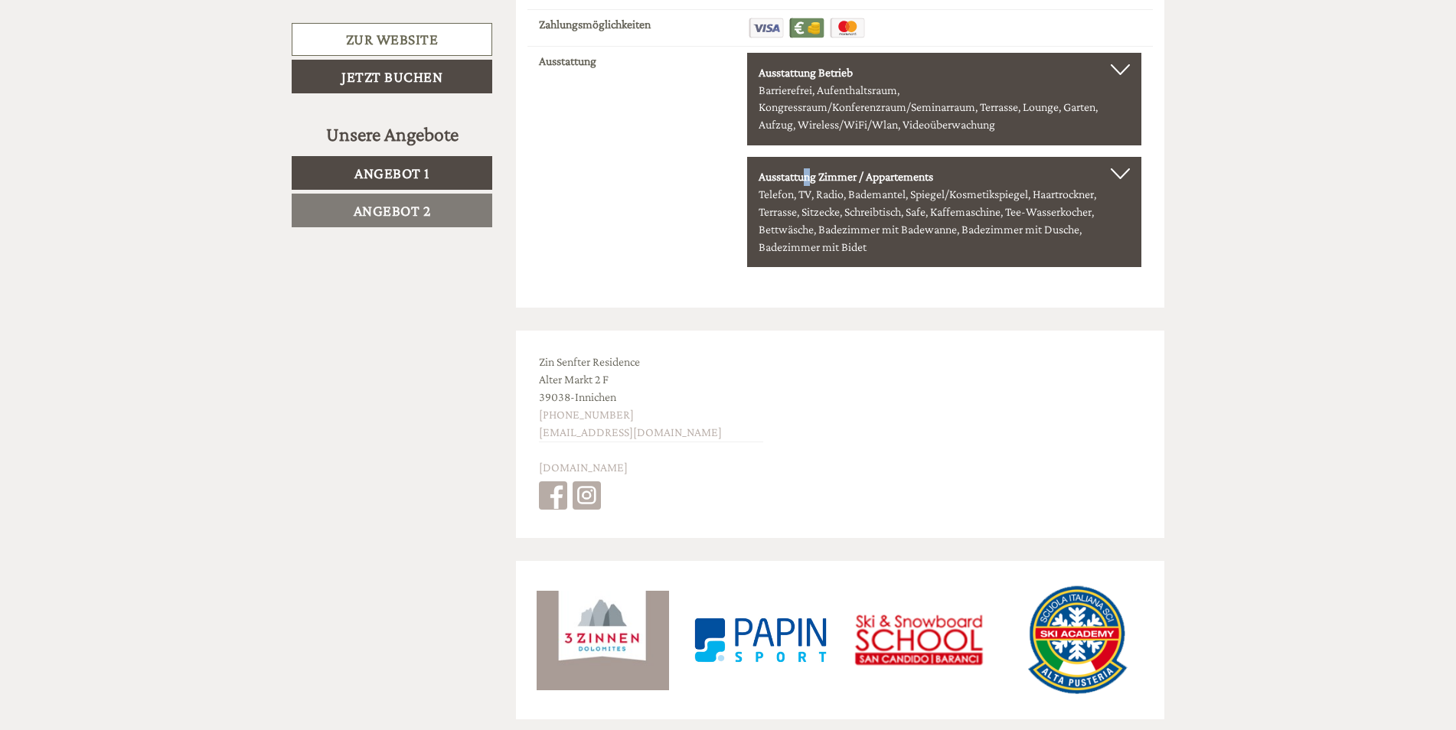
click at [420, 176] on span "Angebot 1" at bounding box center [391, 173] width 75 height 17
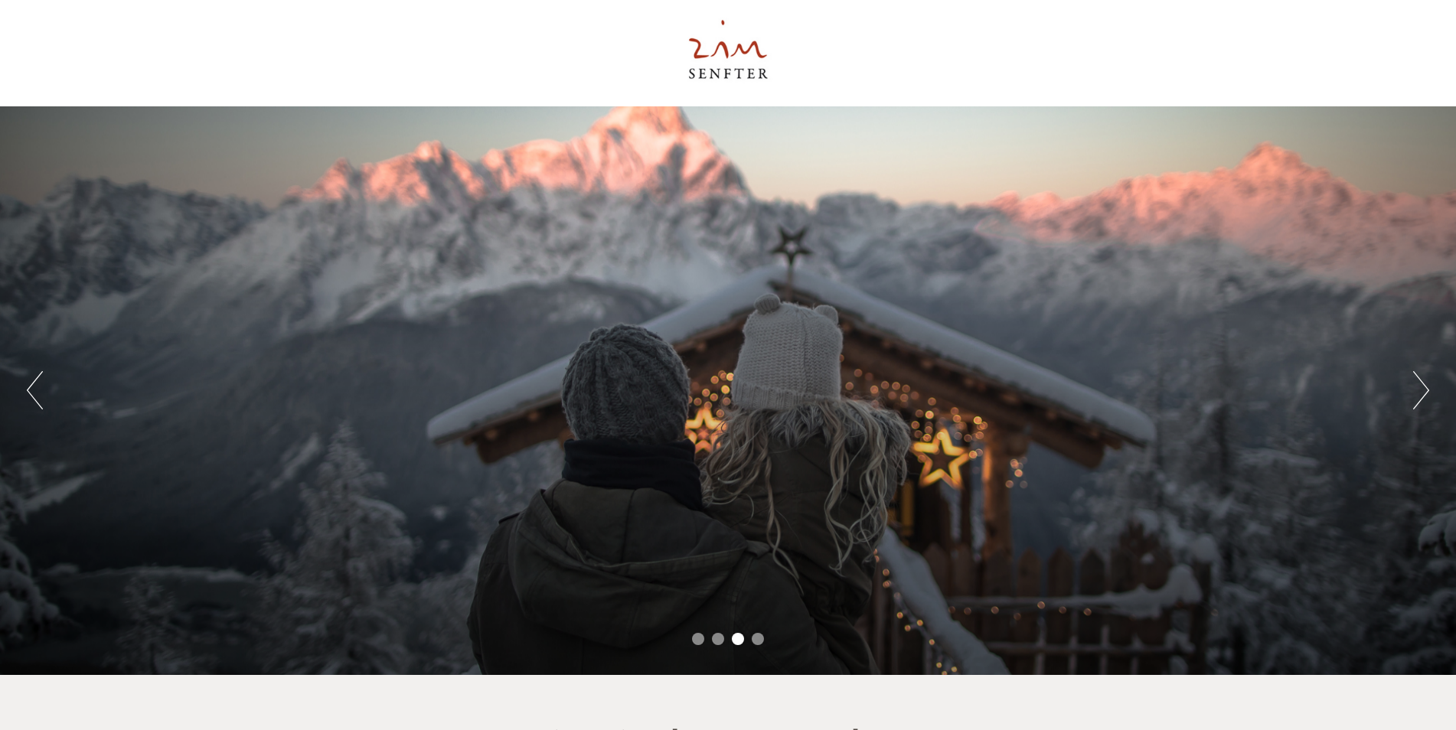
scroll to position [0, 0]
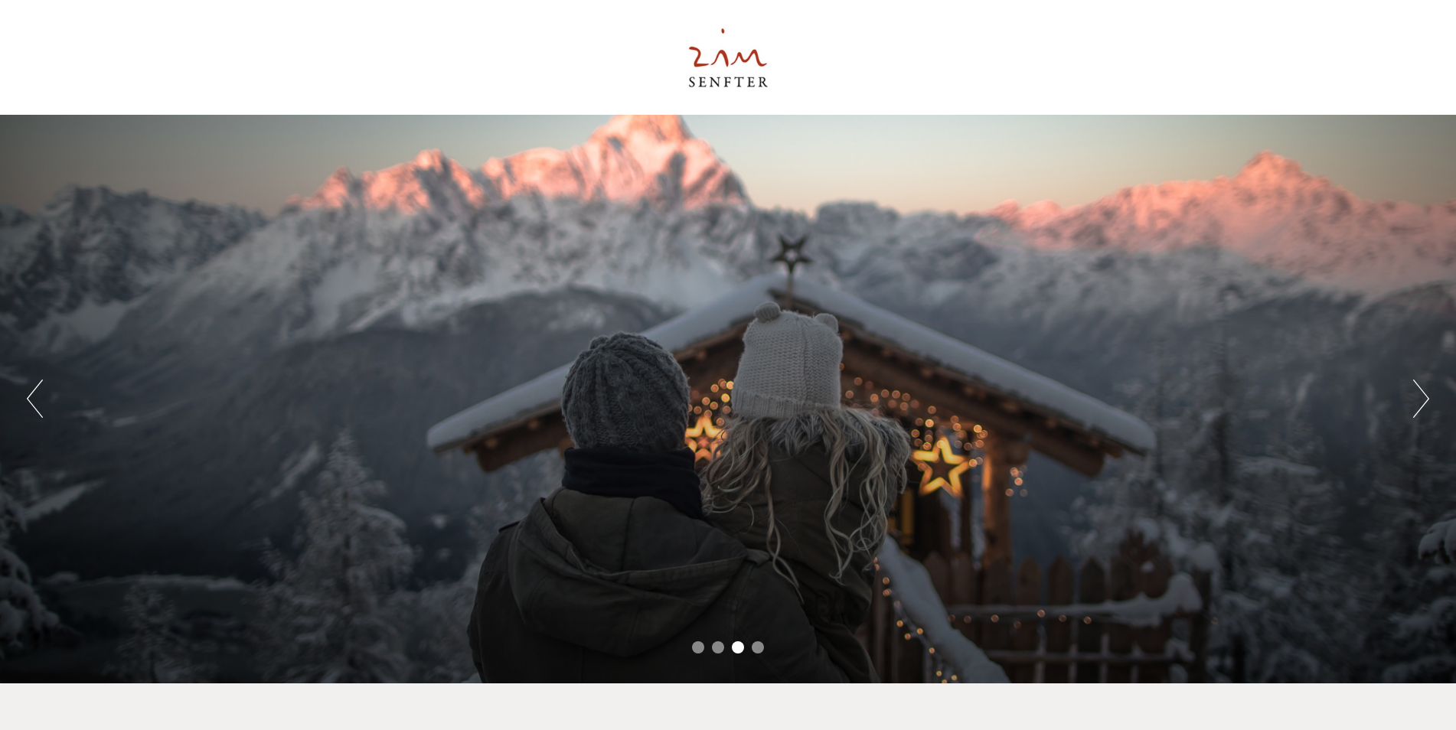
click at [1421, 393] on button "Next" at bounding box center [1421, 399] width 16 height 38
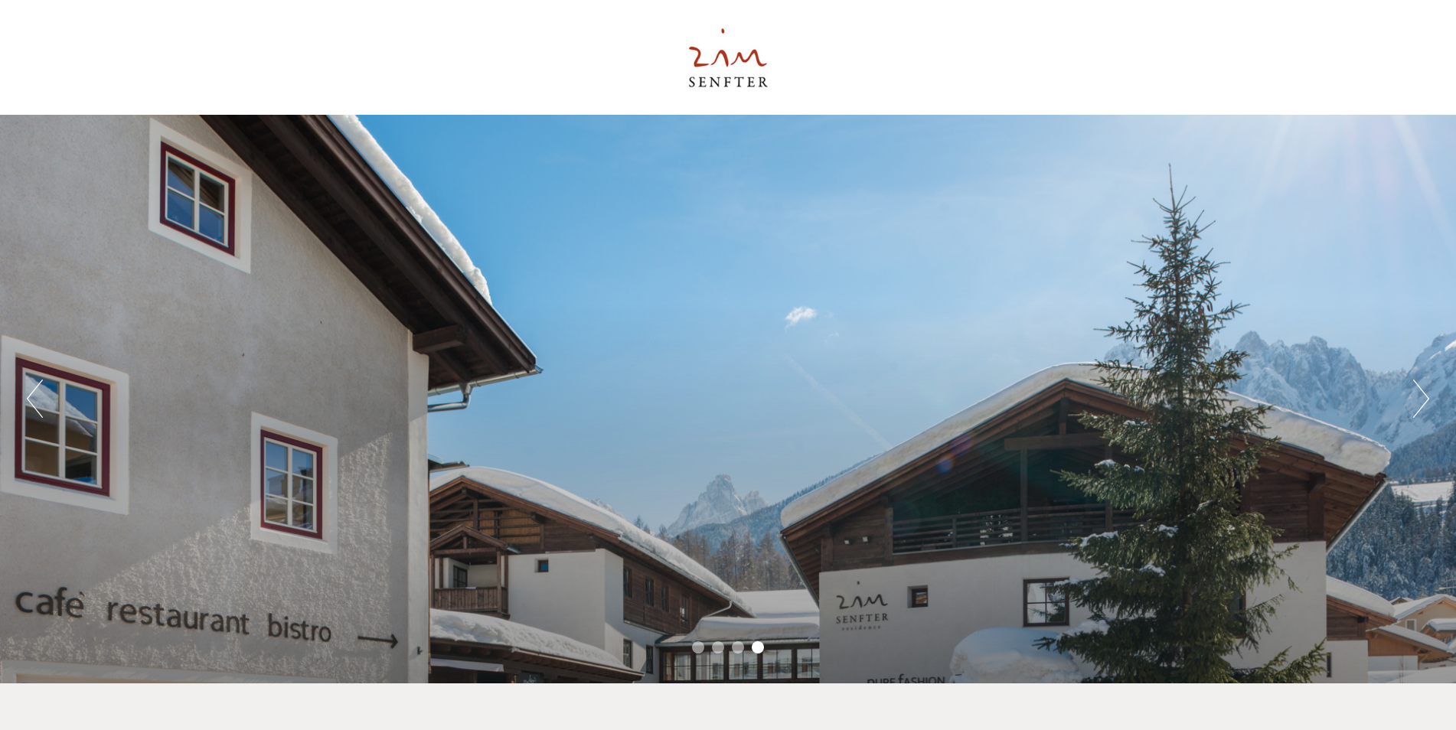
click at [1421, 393] on button "Next" at bounding box center [1421, 399] width 16 height 38
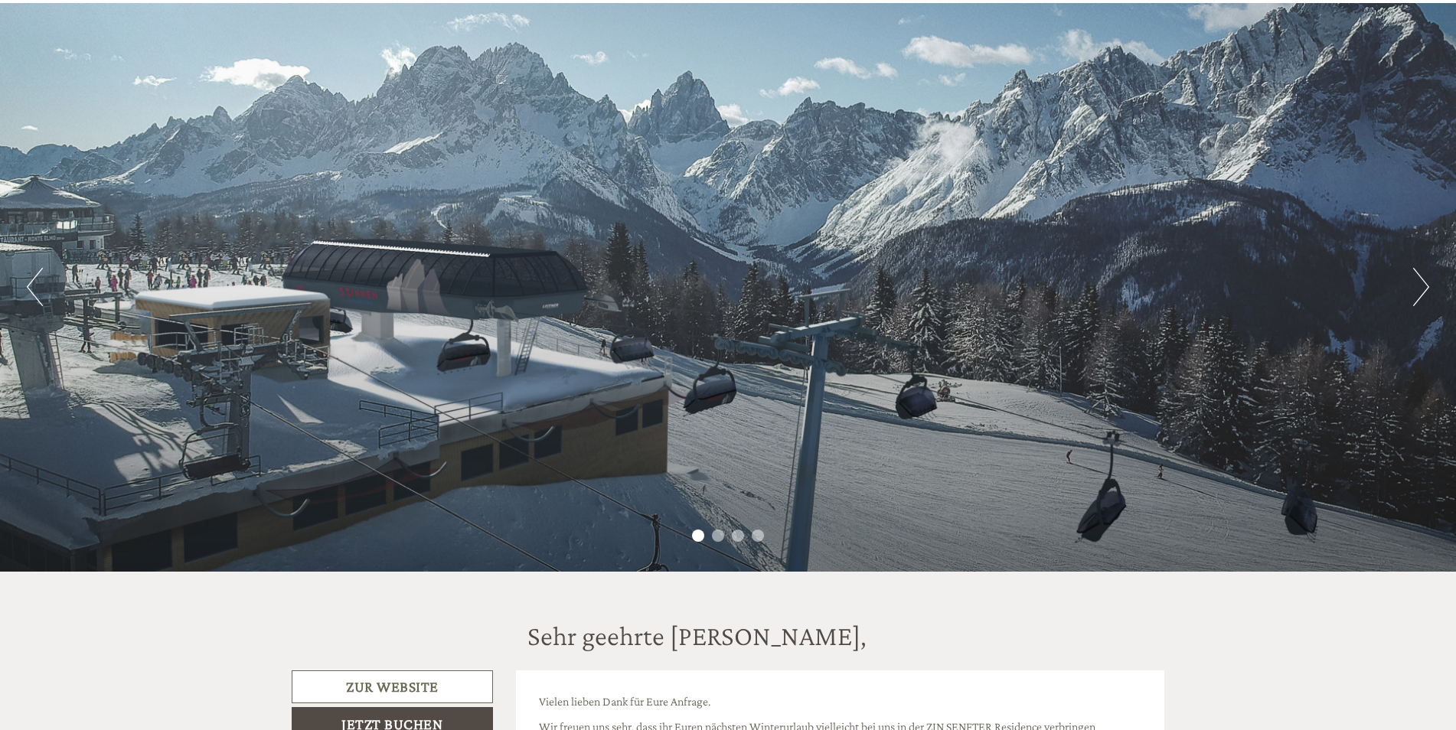
scroll to position [153, 0]
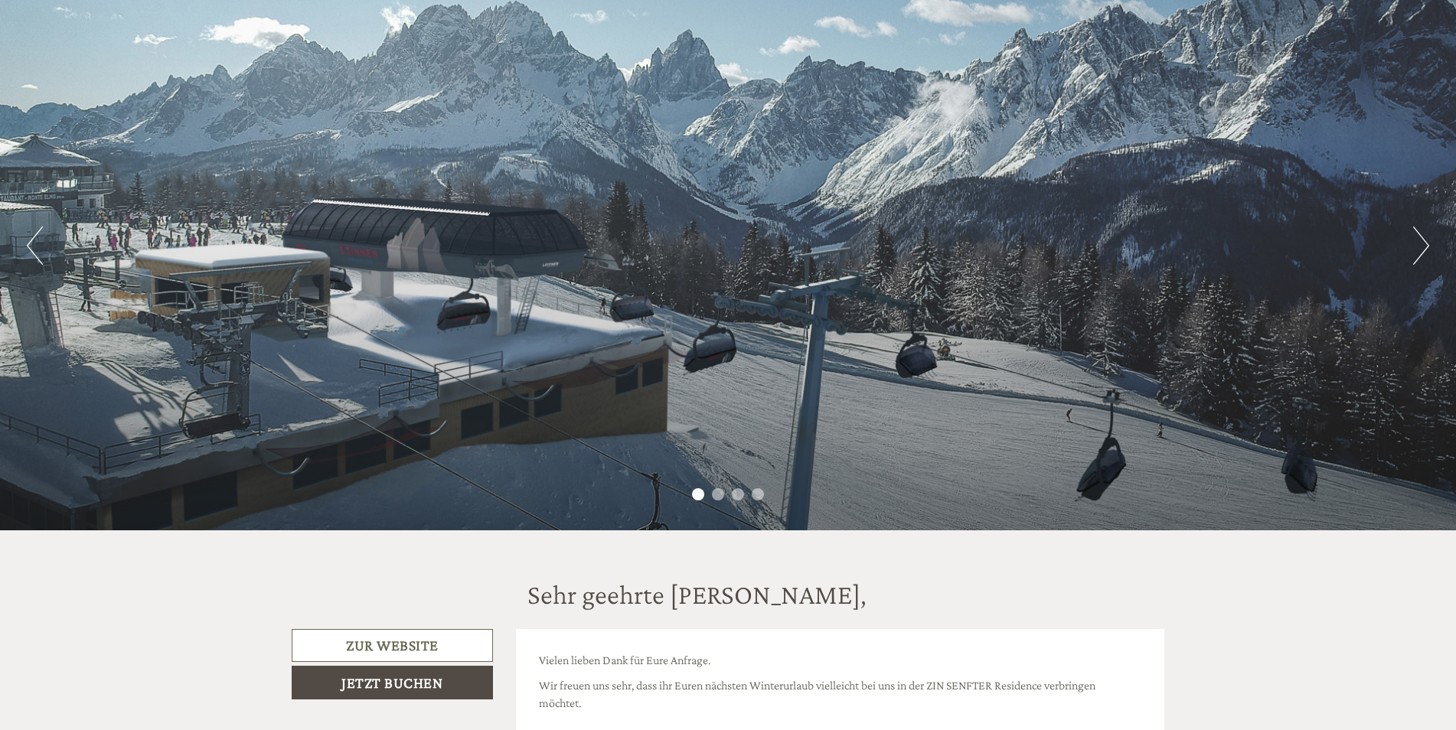
click at [1421, 263] on button "Next" at bounding box center [1421, 246] width 16 height 38
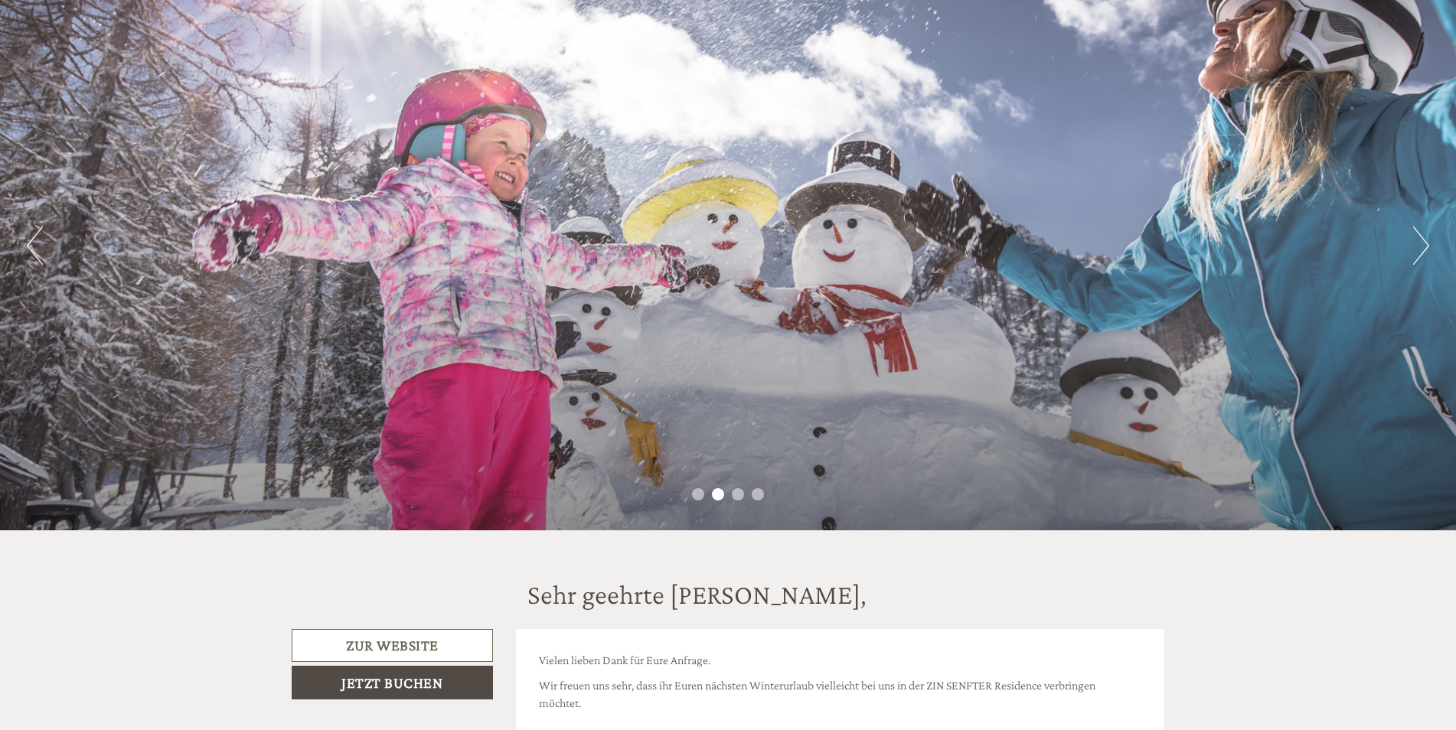
click at [1421, 263] on button "Next" at bounding box center [1421, 246] width 16 height 38
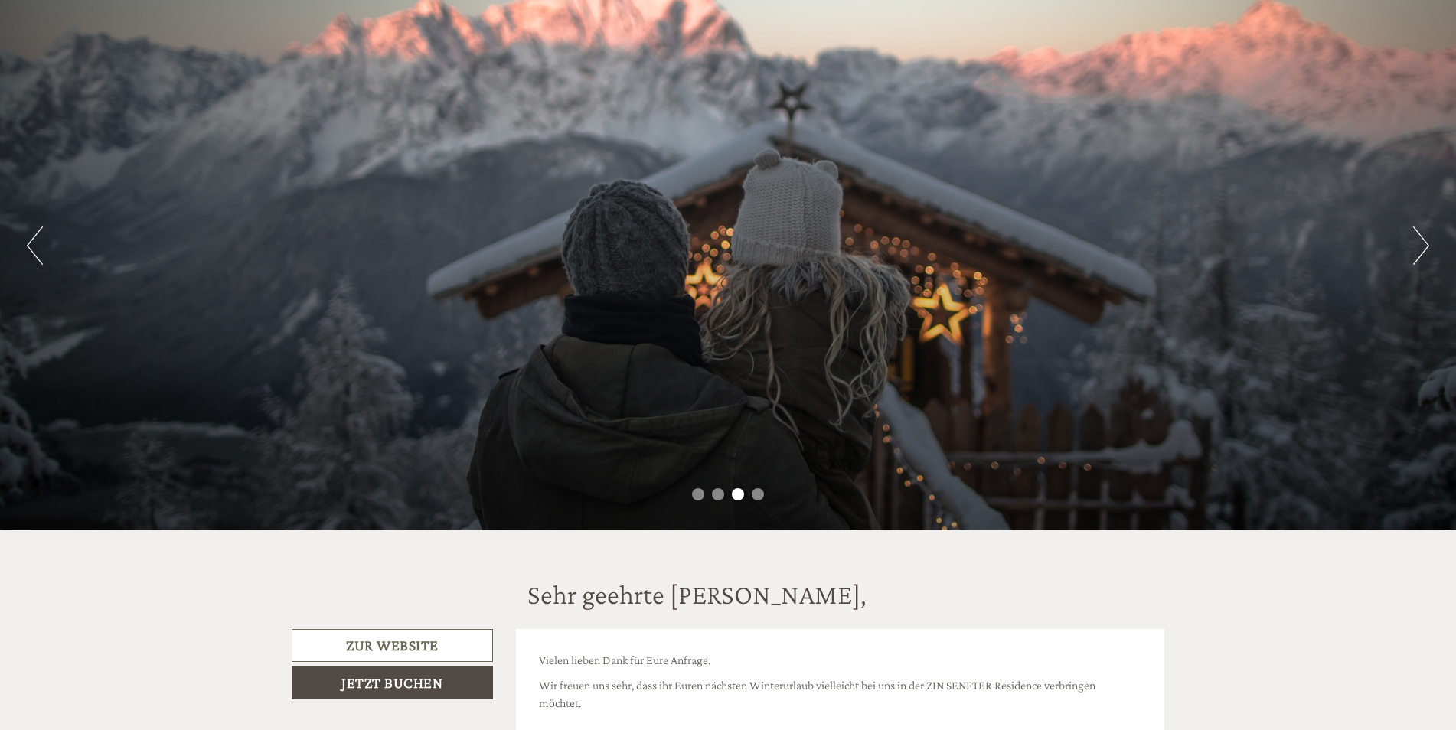
click at [1421, 263] on button "Next" at bounding box center [1421, 246] width 16 height 38
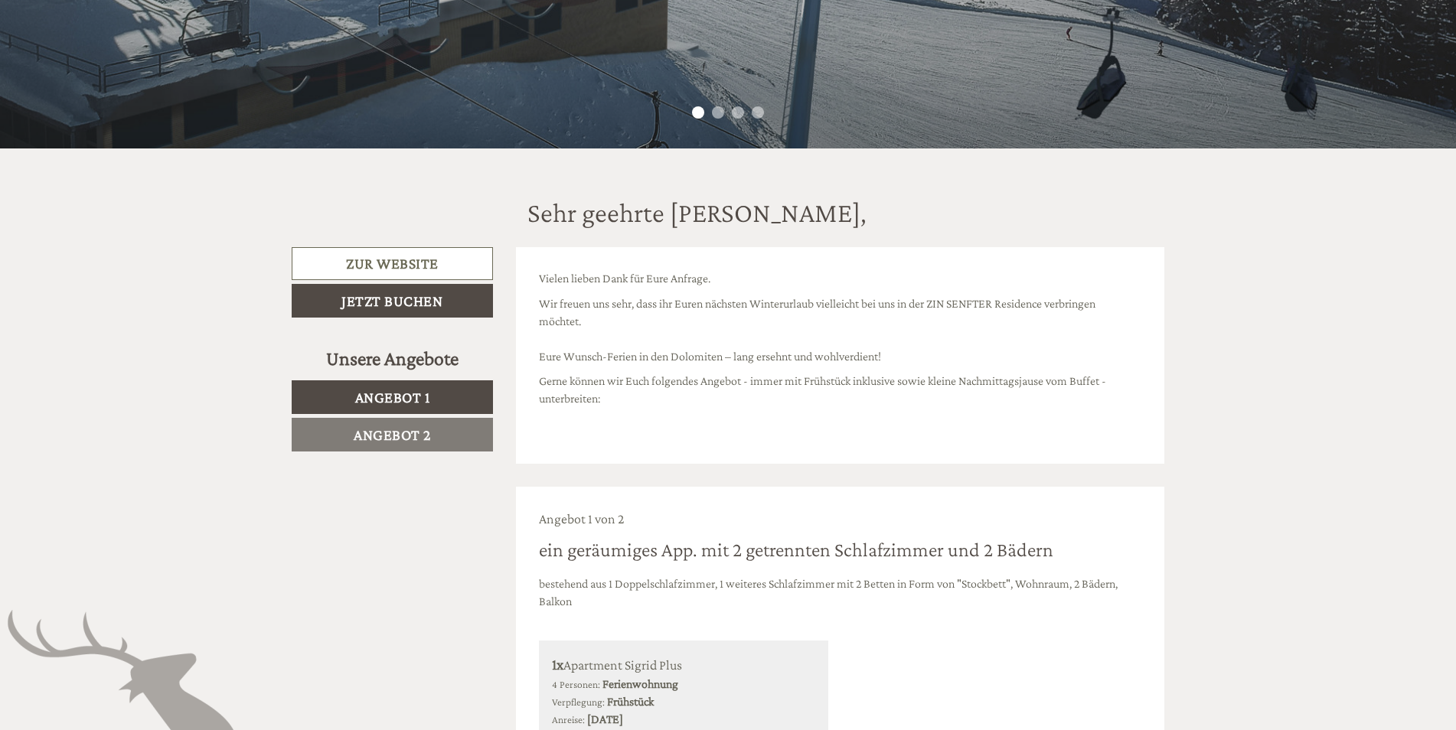
scroll to position [536, 0]
